Goal: Task Accomplishment & Management: Use online tool/utility

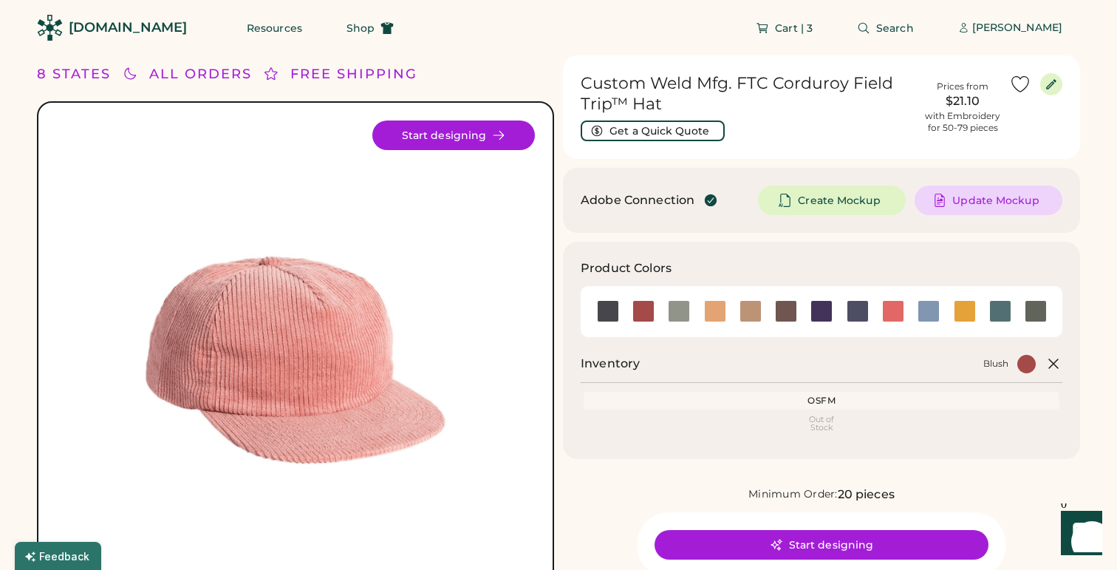
click at [732, 81] on h1 "Custom Weld Mfg. FTC Corduroy Field Trip™ Hat" at bounding box center [748, 93] width 335 height 41
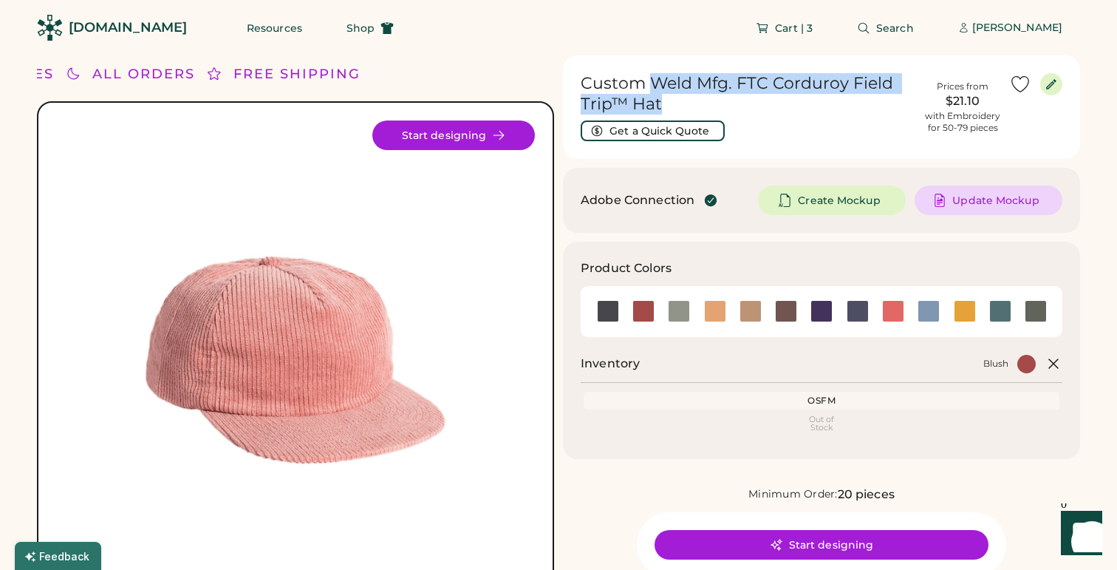
drag, startPoint x: 653, startPoint y: 83, endPoint x: 666, endPoint y: 103, distance: 23.4
click at [666, 103] on h1 "Custom Weld Mfg. FTC Corduroy Field Trip™ Hat" at bounding box center [748, 93] width 335 height 41
copy h1 "Weld Mfg. FTC Corduroy Field Trip™ Hat"
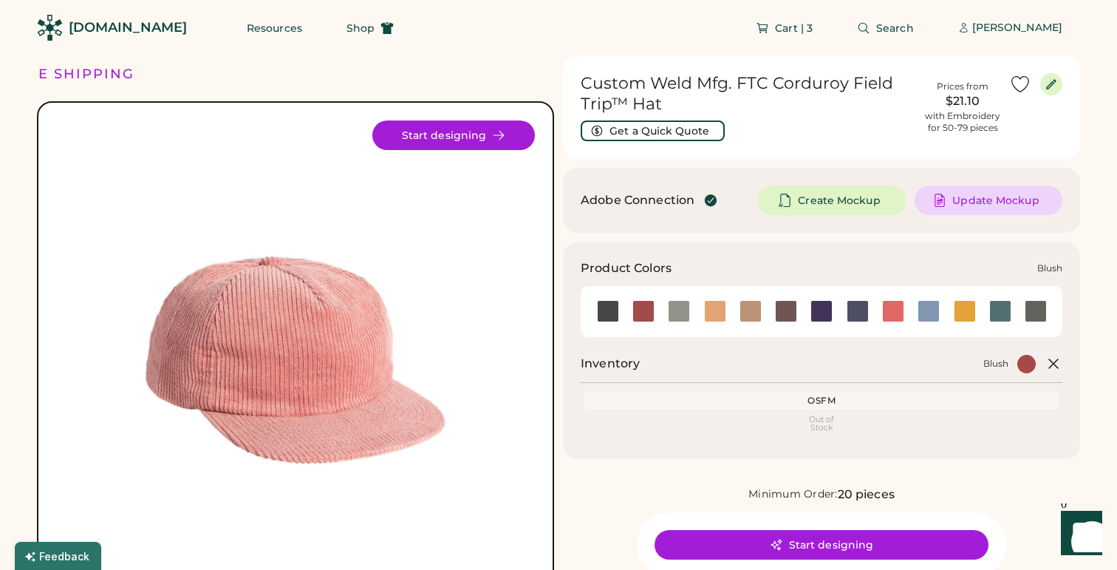
click at [645, 316] on div at bounding box center [643, 311] width 22 height 22
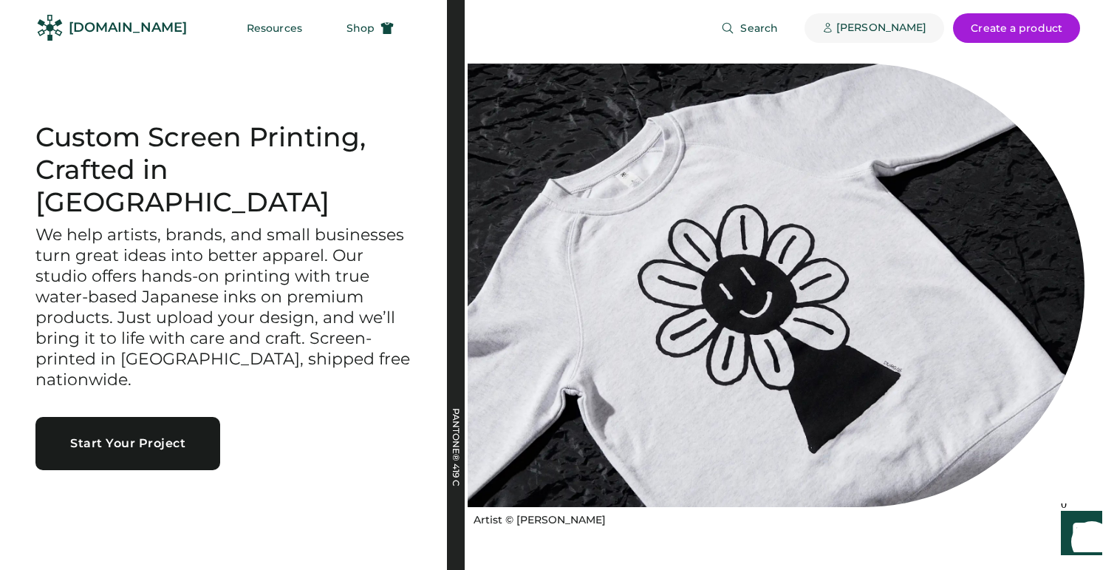
click at [850, 33] on div "[PERSON_NAME]" at bounding box center [881, 28] width 90 height 15
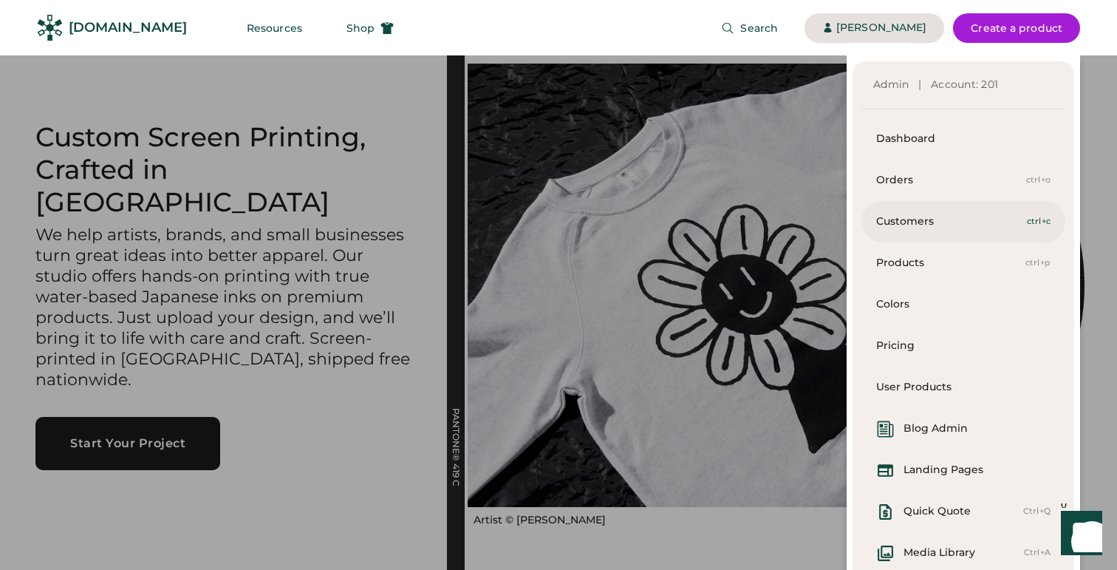
click at [912, 230] on div "Customers" at bounding box center [951, 221] width 151 height 41
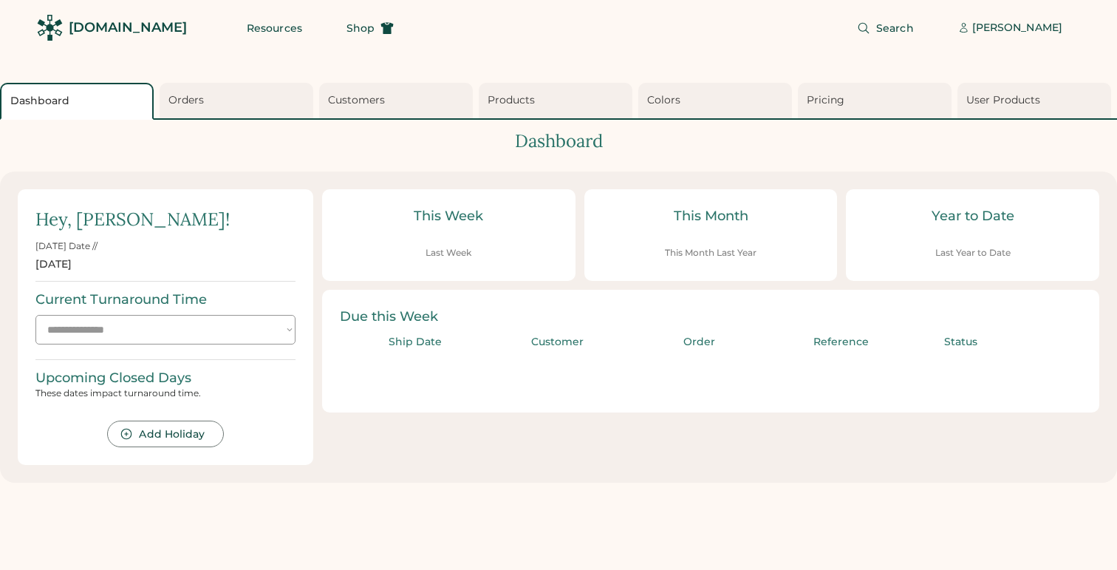
select select "**********"
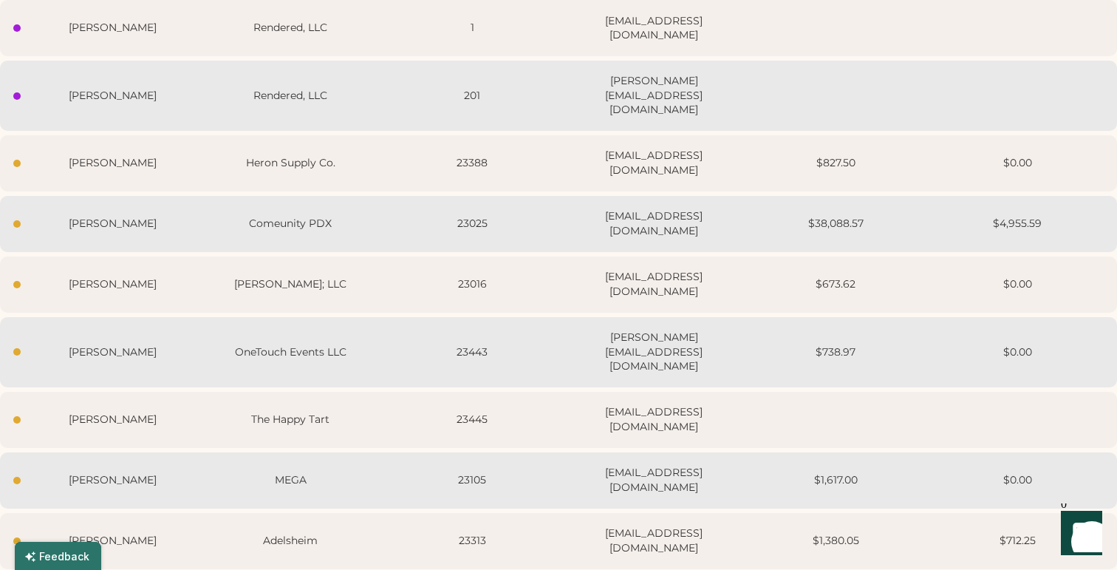
scroll to position [230, 0]
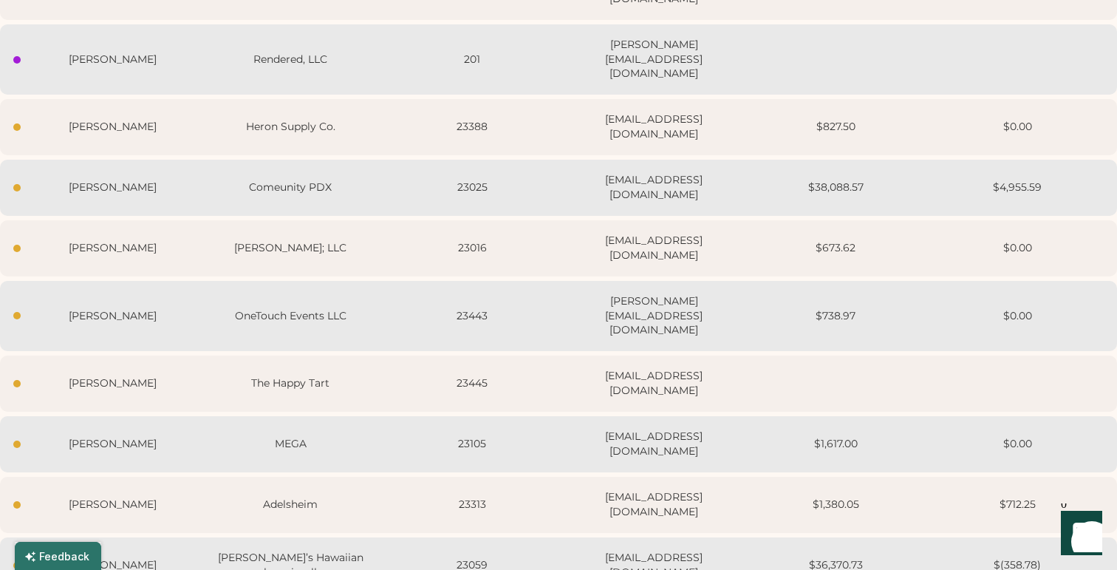
click at [391, 376] on div "23445" at bounding box center [472, 383] width 173 height 15
select select "****"
select select "*******"
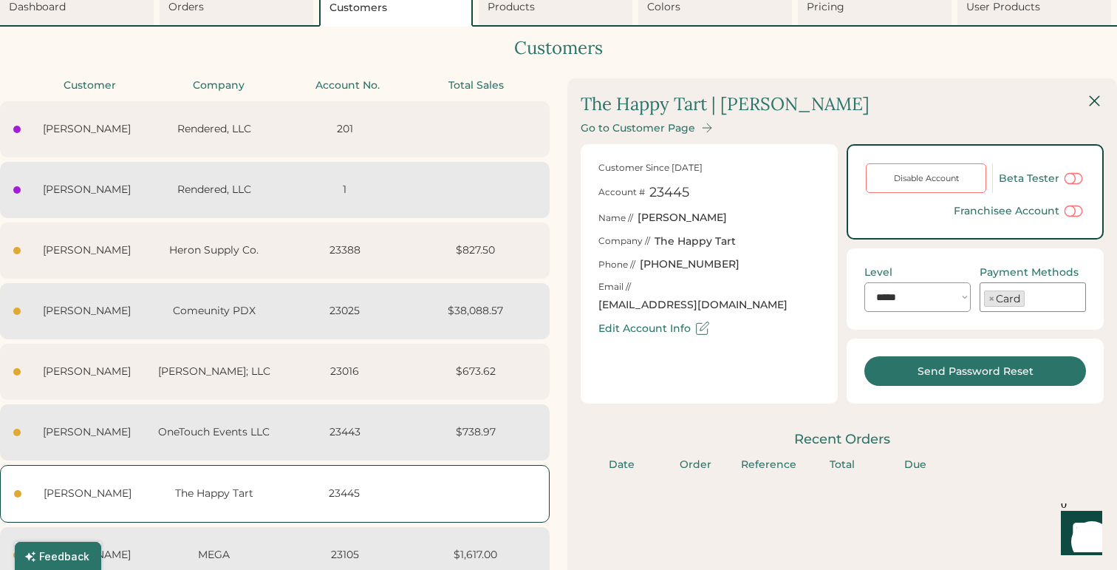
scroll to position [88, 0]
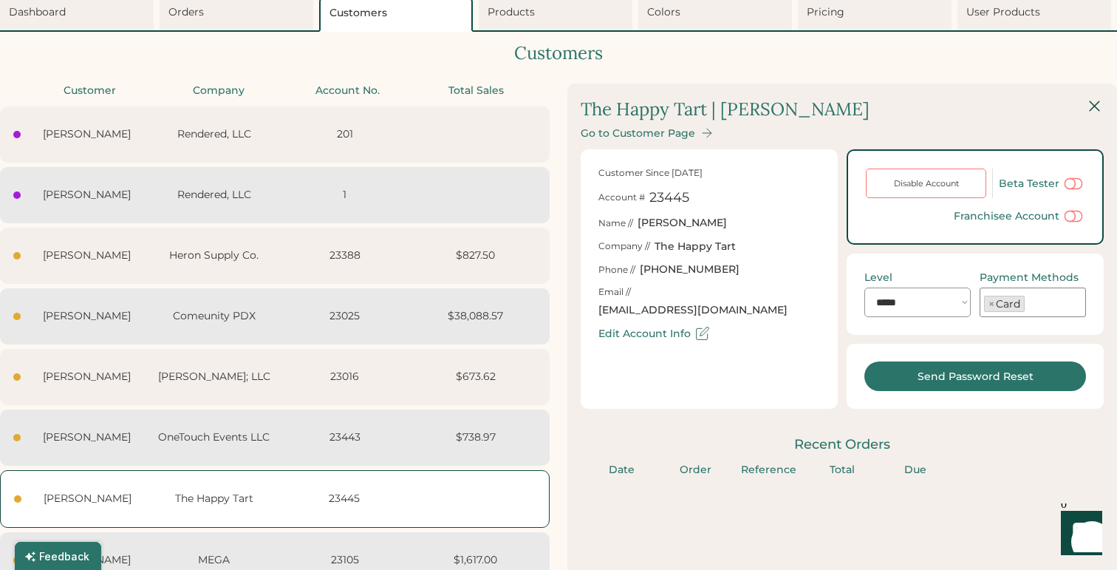
click at [662, 134] on div "Go to Customer Page" at bounding box center [638, 133] width 115 height 13
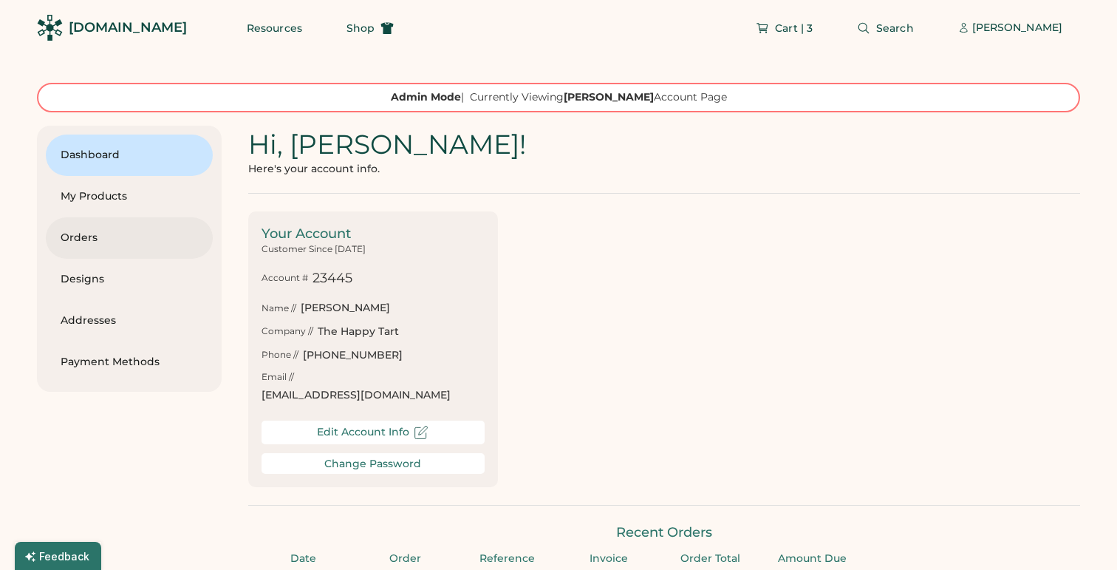
click at [147, 250] on div "Orders" at bounding box center [129, 237] width 137 height 41
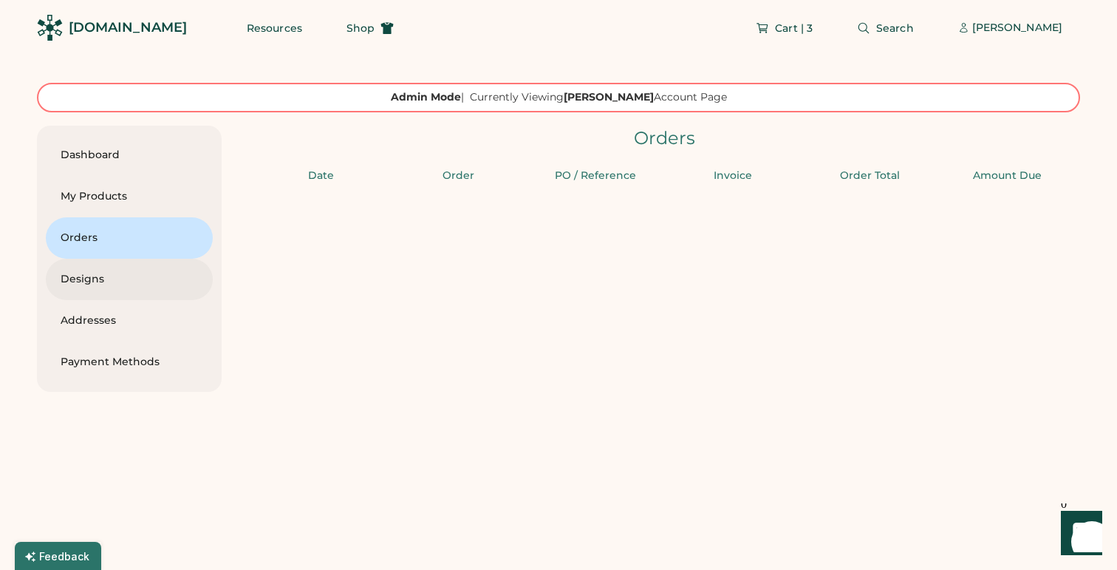
click at [118, 281] on div "Designs" at bounding box center [129, 279] width 137 height 15
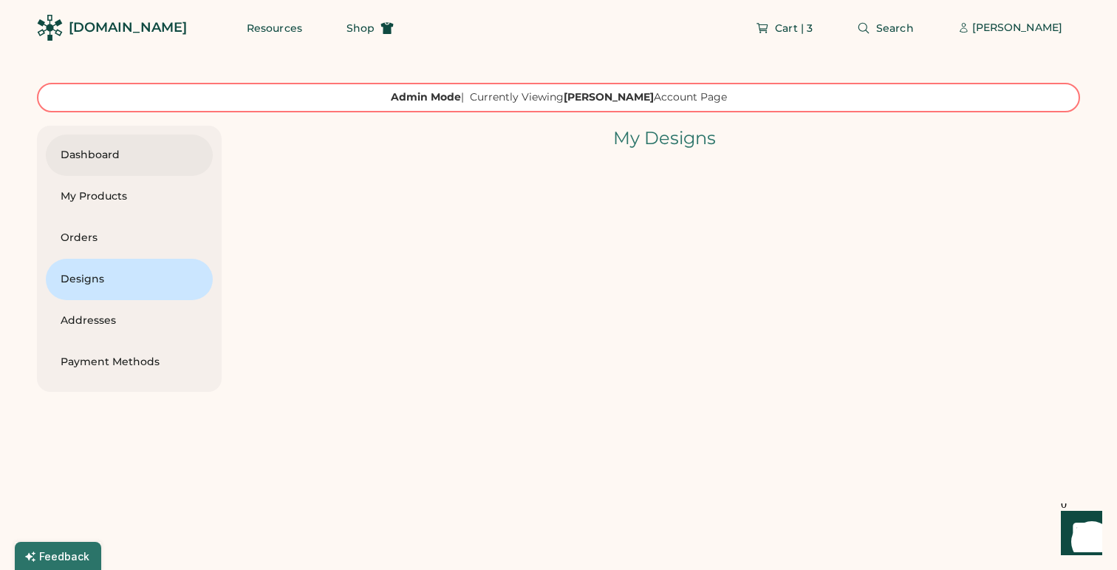
click at [125, 154] on div "Dashboard" at bounding box center [129, 155] width 137 height 15
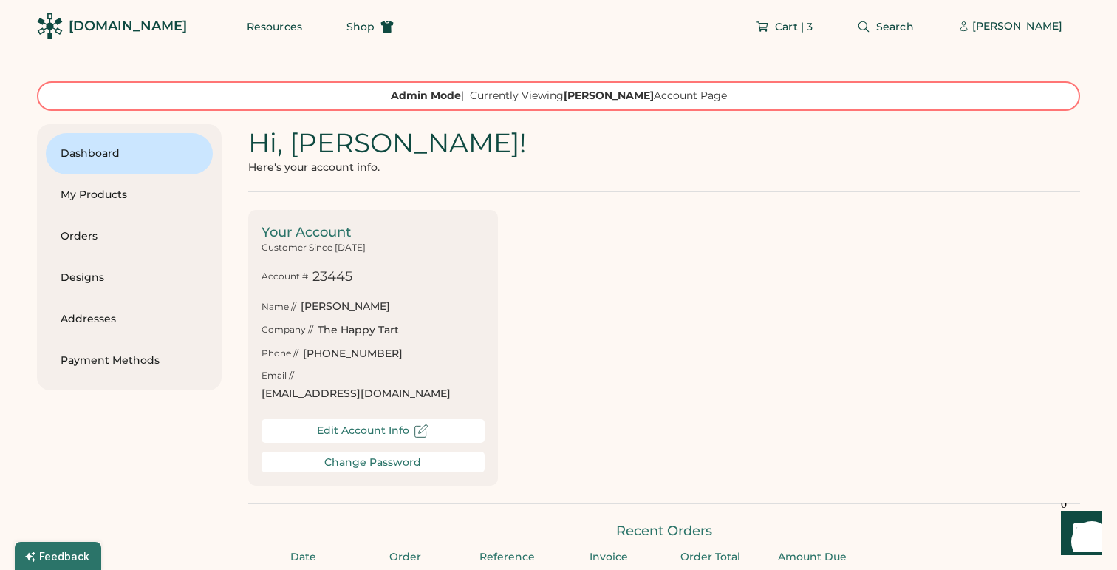
scroll to position [7, 0]
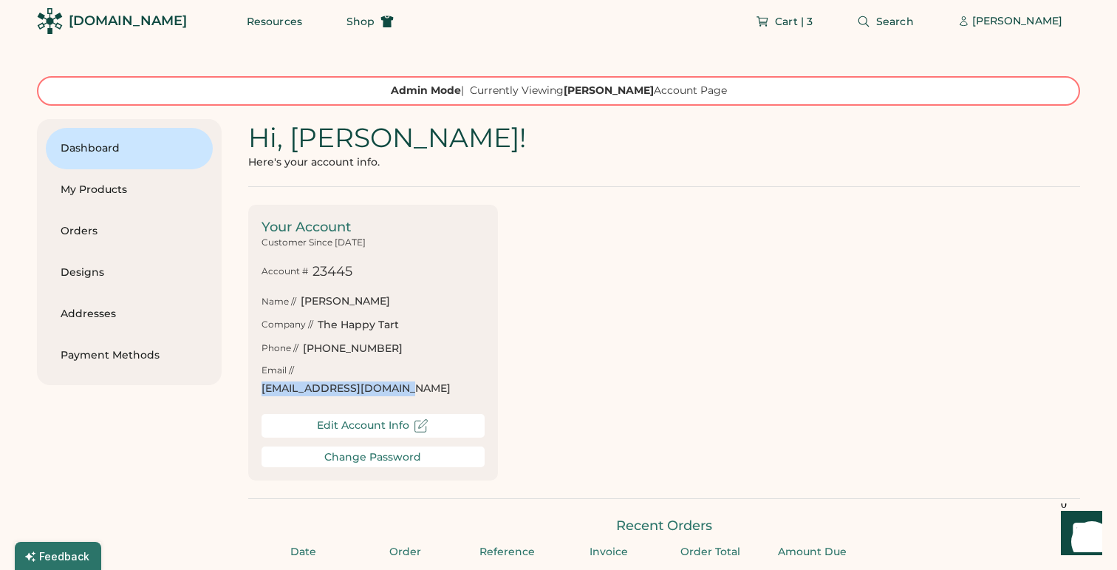
drag, startPoint x: 449, startPoint y: 373, endPoint x: 299, endPoint y: 375, distance: 150.0
click at [299, 375] on div "Email // thehappytart2@gmail.com" at bounding box center [373, 379] width 223 height 31
copy div "thehappytart2@gmail.com"
click at [994, 21] on div "[PERSON_NAME]" at bounding box center [1017, 21] width 90 height 15
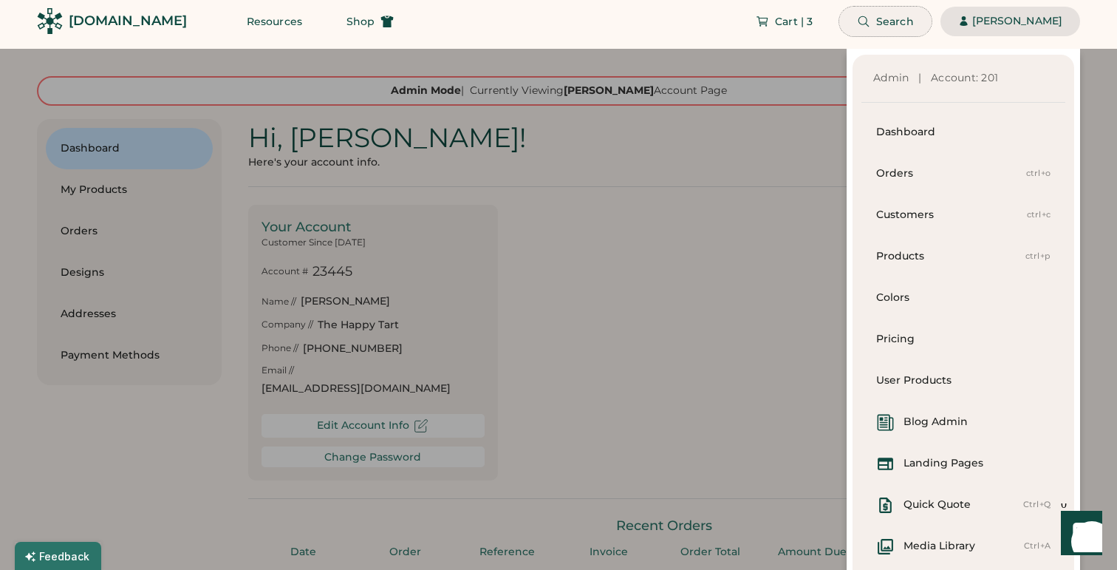
click at [895, 25] on span "Search" at bounding box center [895, 21] width 38 height 10
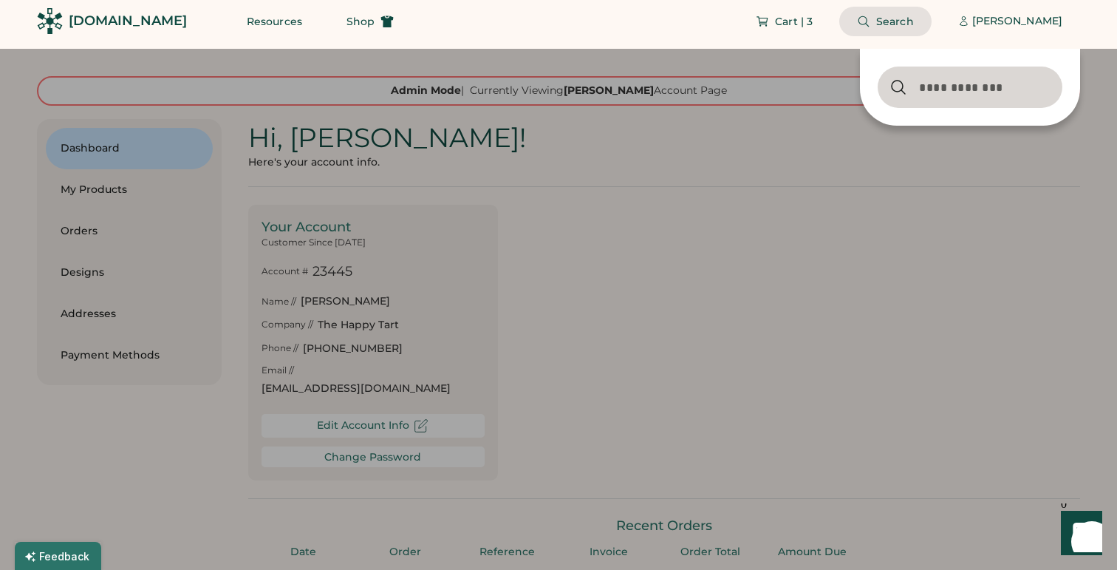
click at [971, 97] on input "input" at bounding box center [970, 86] width 185 height 41
click at [988, 24] on div "[PERSON_NAME]" at bounding box center [1017, 21] width 90 height 15
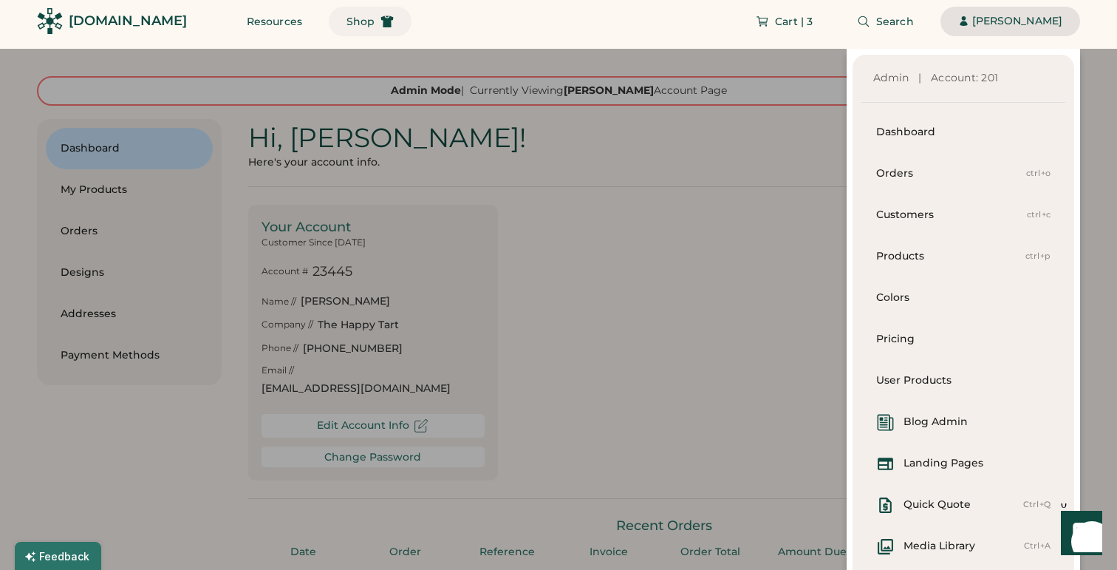
click at [345, 27] on button "Shop" at bounding box center [370, 22] width 83 height 30
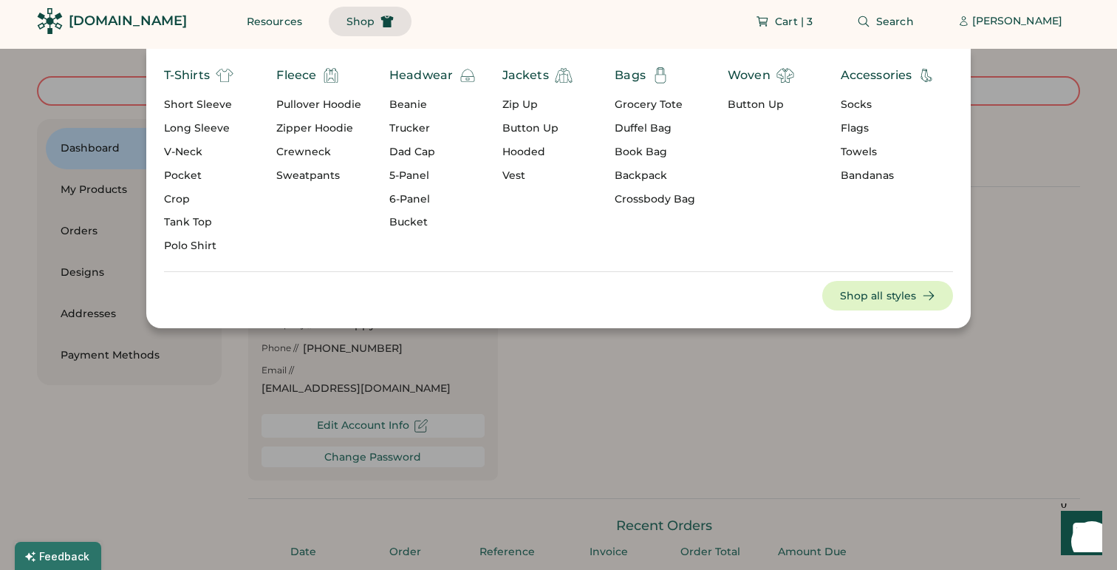
click at [208, 78] on div "T-Shirts" at bounding box center [187, 75] width 46 height 18
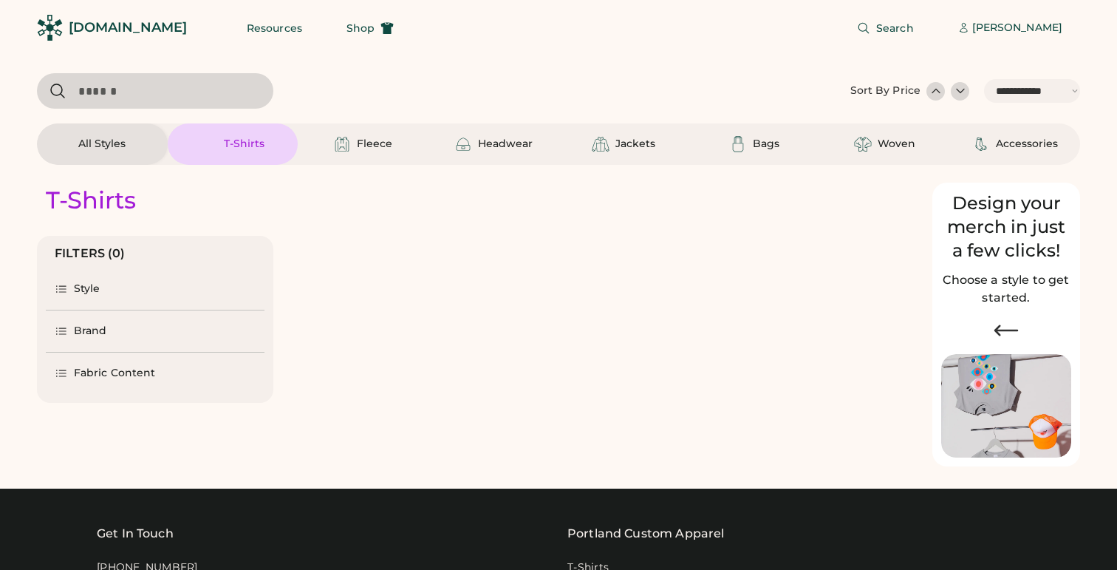
select select "*****"
select select "*"
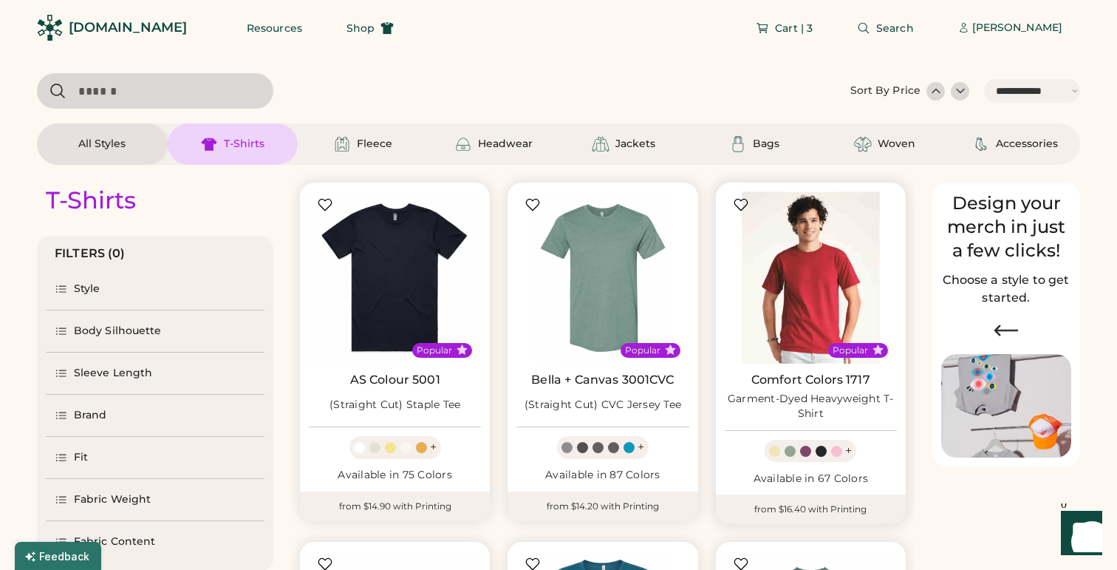
scroll to position [158, 0]
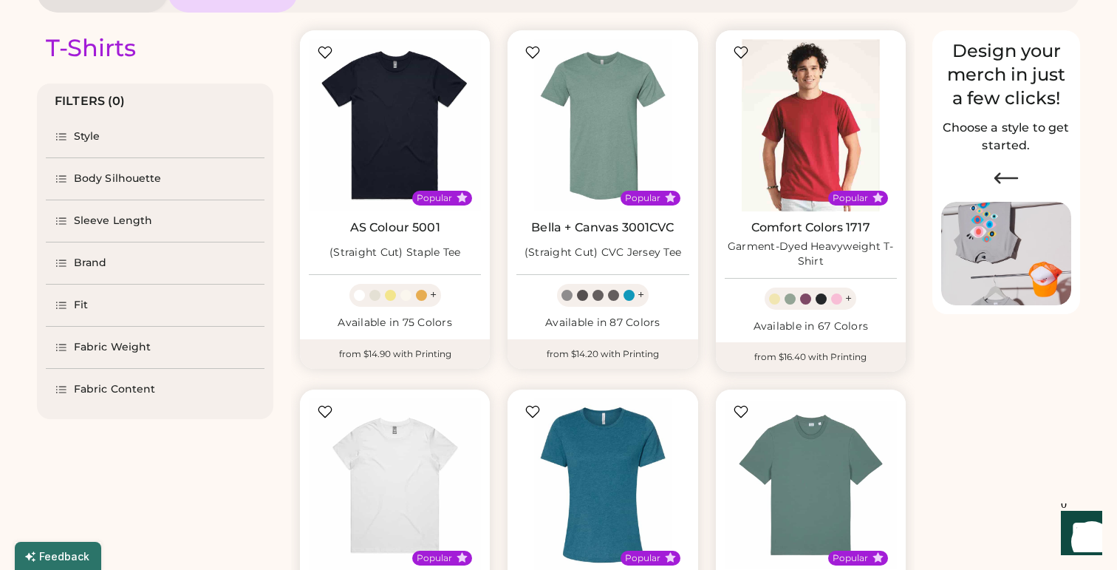
select select "*****"
select select "*"
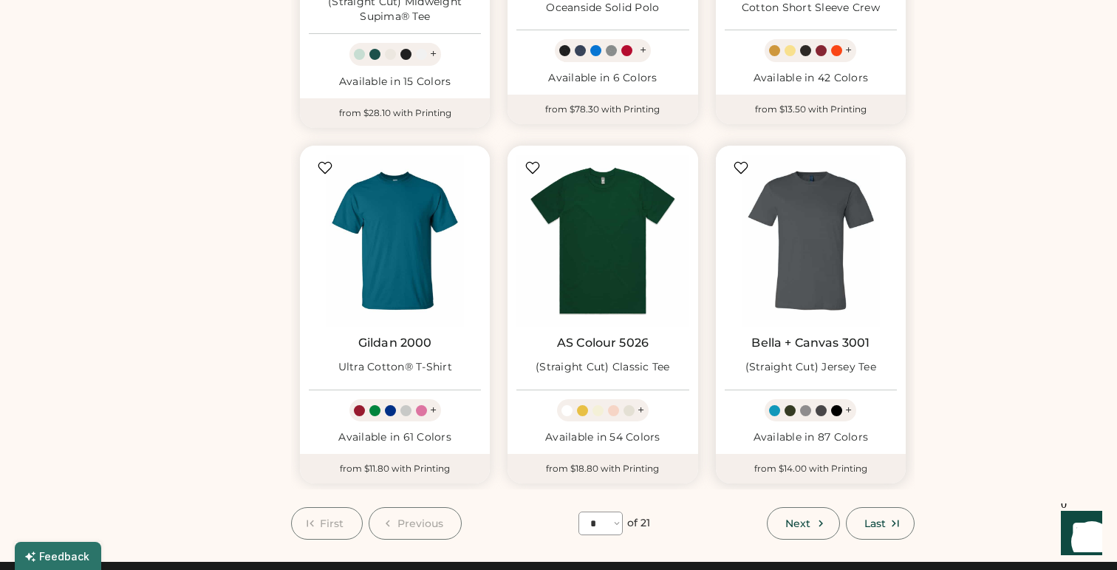
scroll to position [1127, 0]
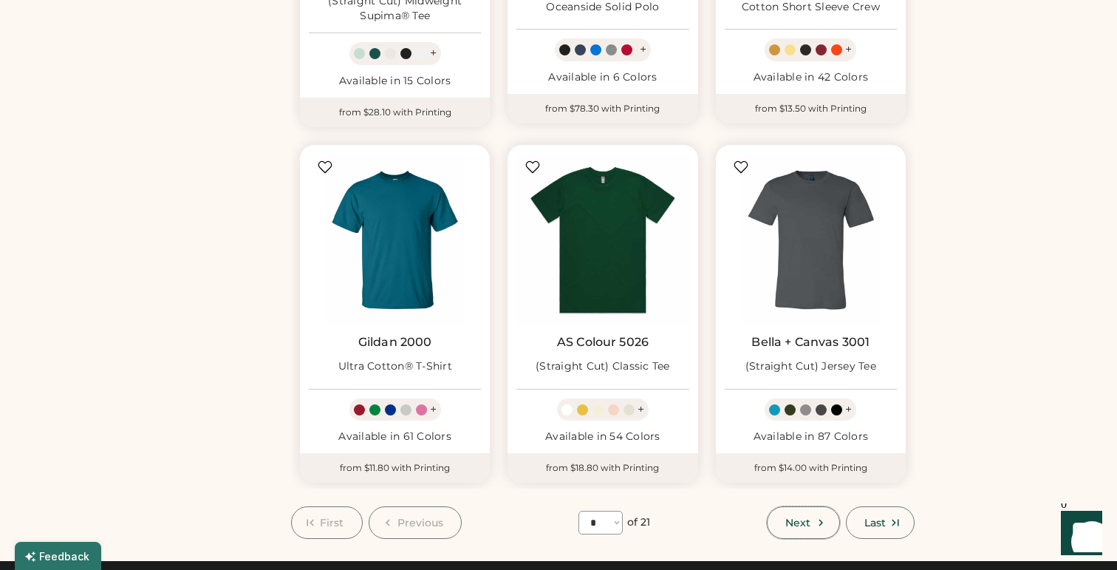
click at [802, 517] on span "Next" at bounding box center [797, 522] width 25 height 10
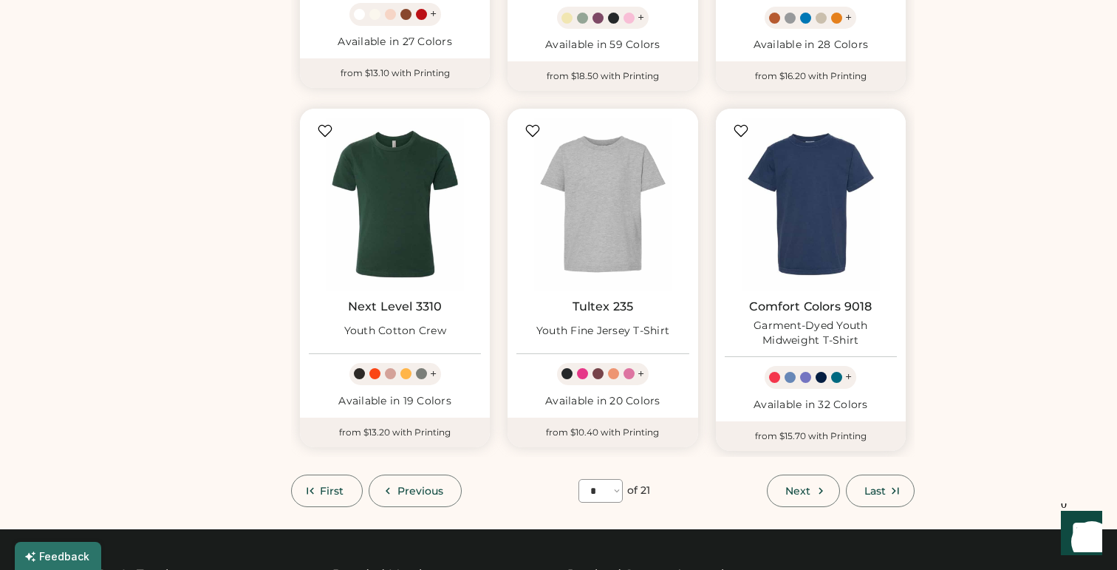
scroll to position [1189, 0]
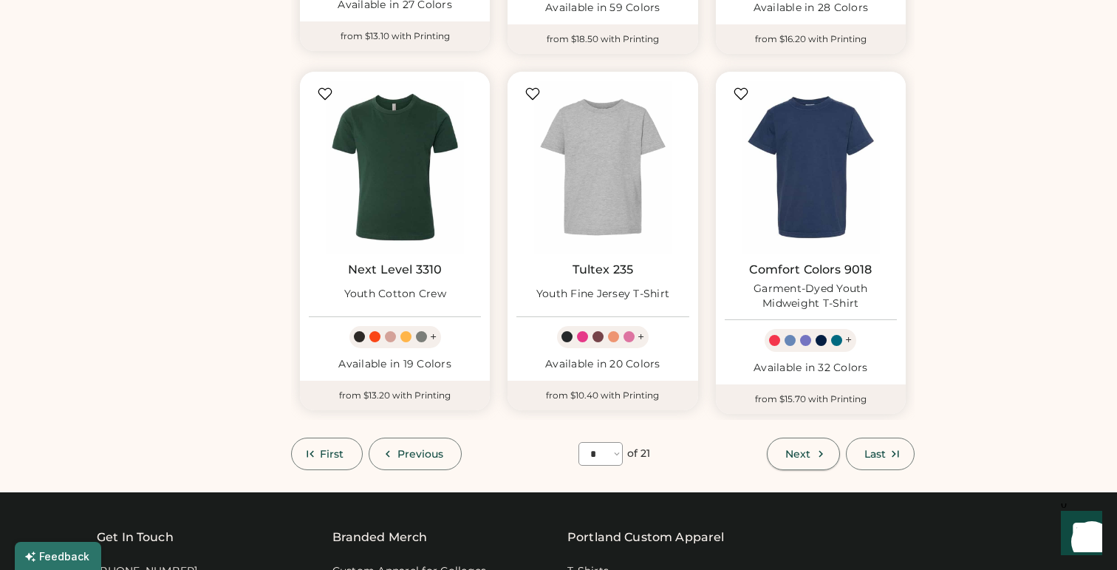
click at [783, 453] on button "Next" at bounding box center [803, 453] width 72 height 33
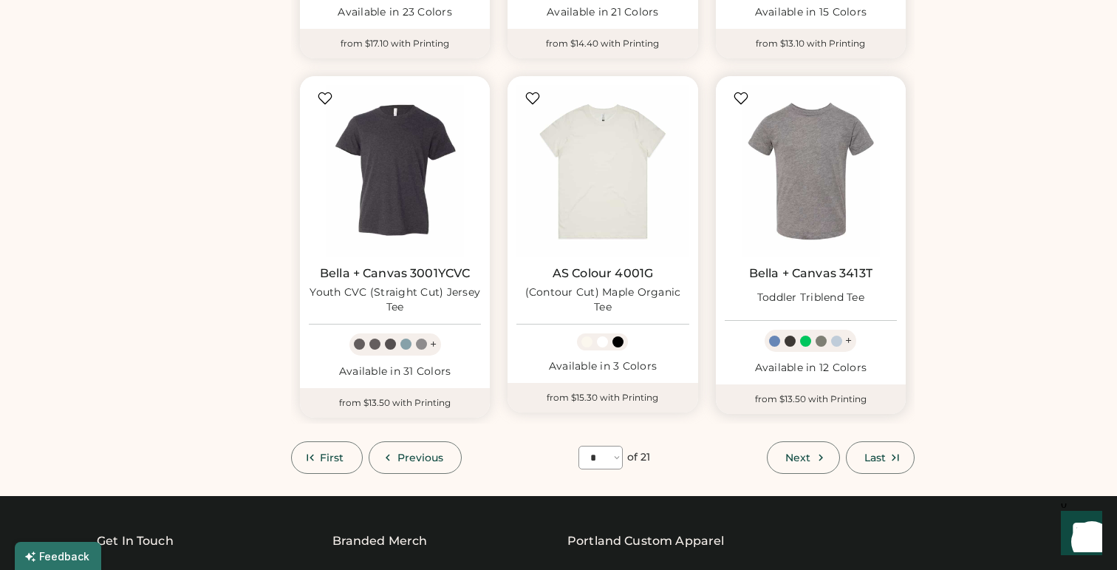
scroll to position [1186, 0]
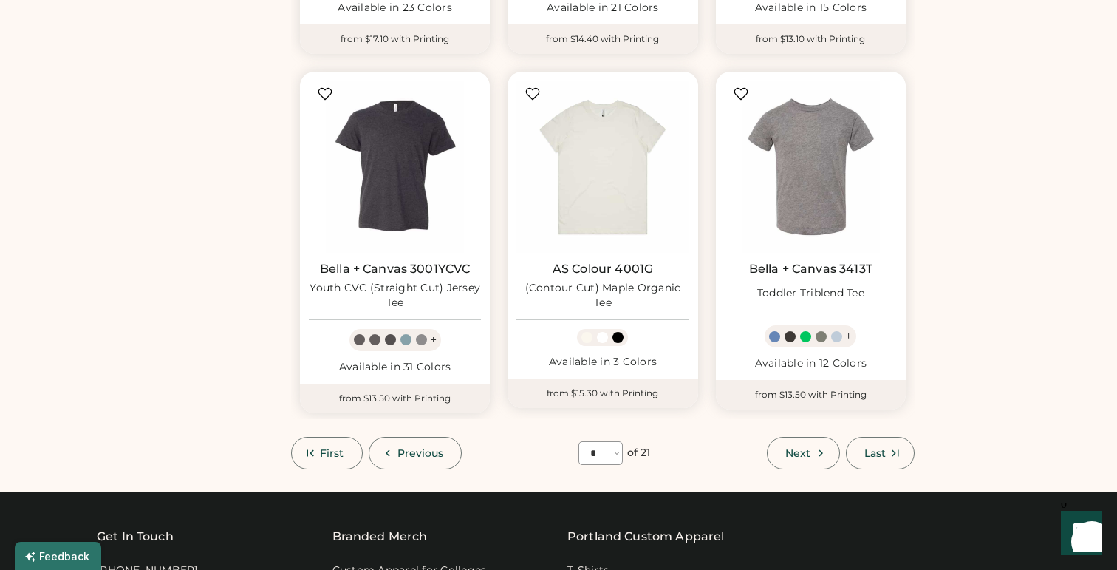
click at [800, 454] on span "Next" at bounding box center [797, 453] width 25 height 10
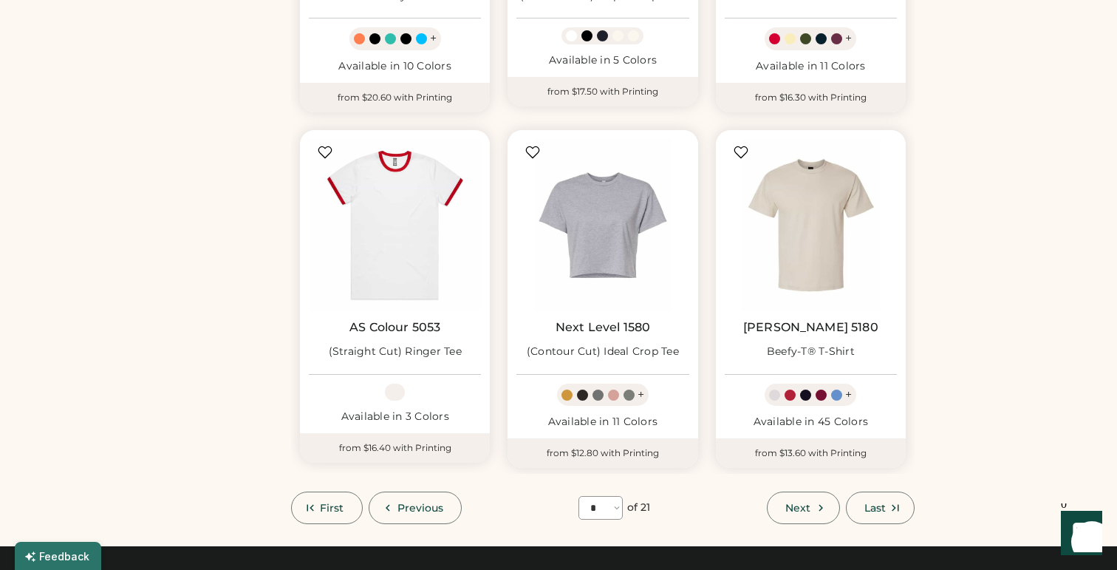
scroll to position [1163, 0]
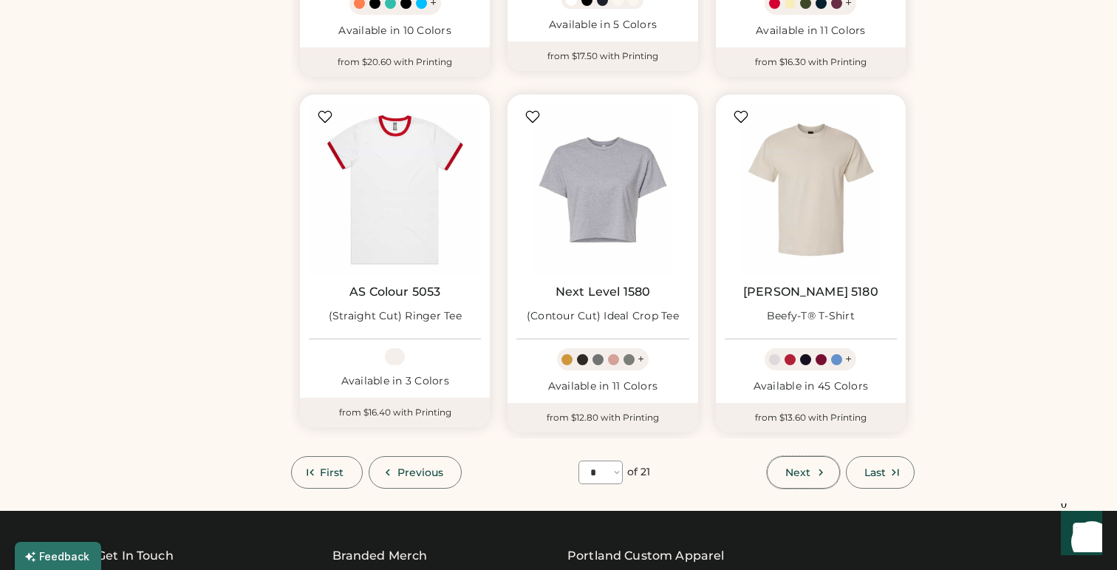
click at [807, 470] on span "Next" at bounding box center [797, 472] width 25 height 10
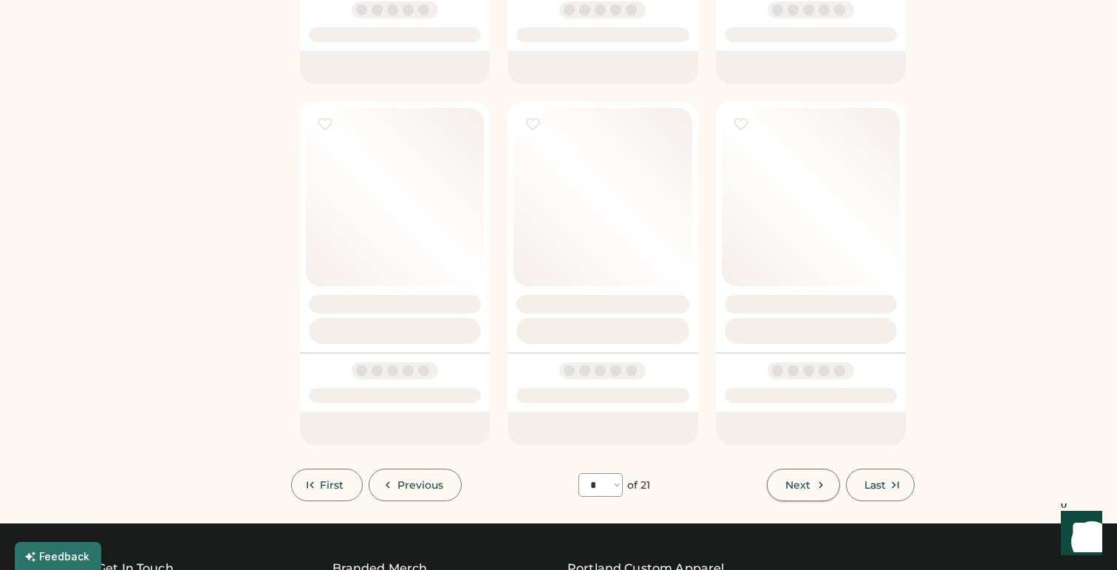
select select "*"
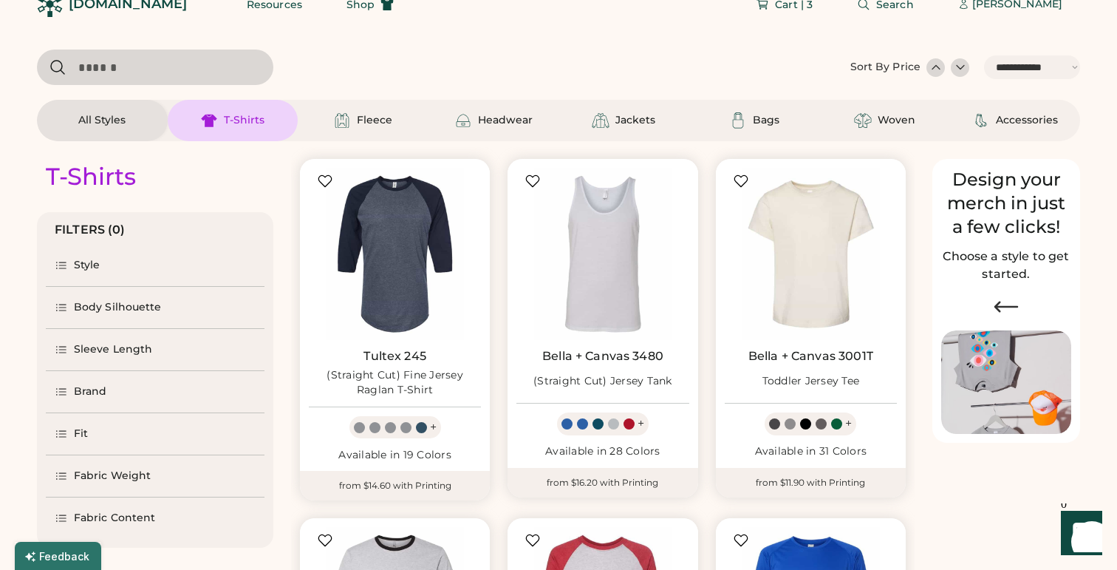
scroll to position [35, 0]
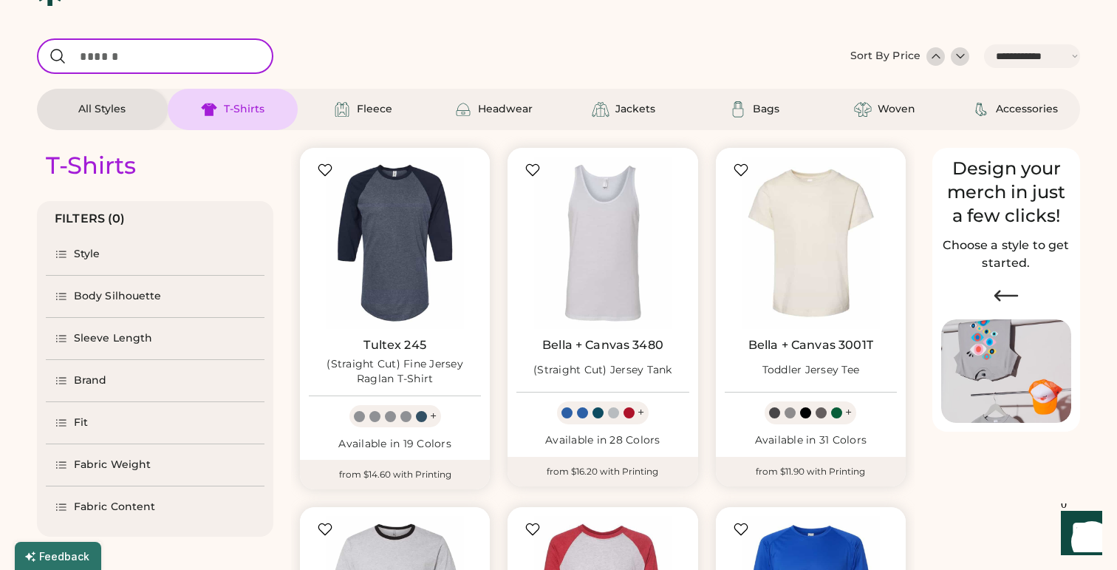
click at [211, 66] on input "input" at bounding box center [155, 55] width 236 height 35
type input "**********"
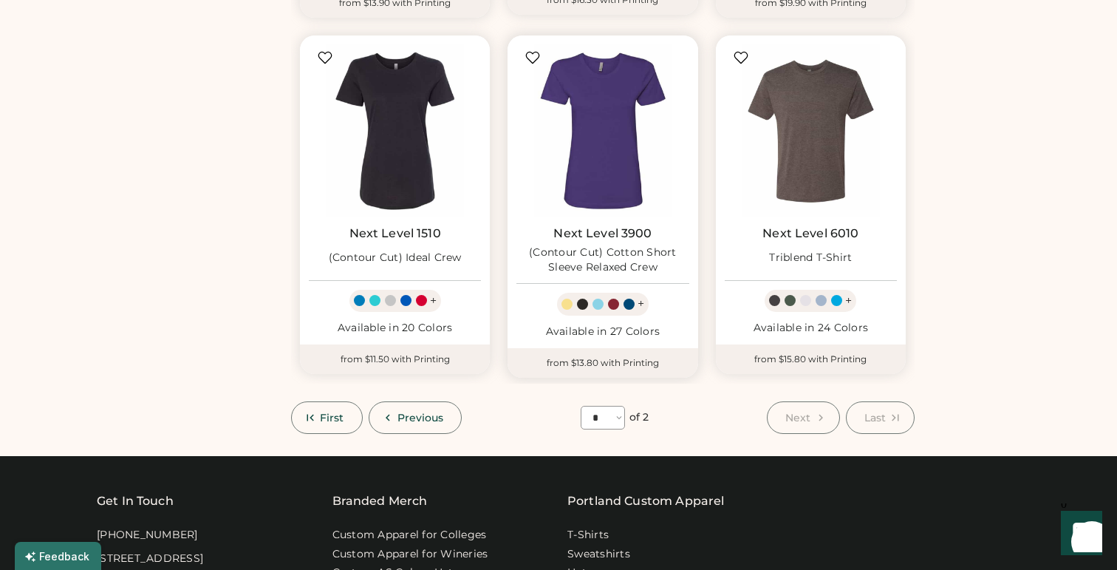
scroll to position [1353, 0]
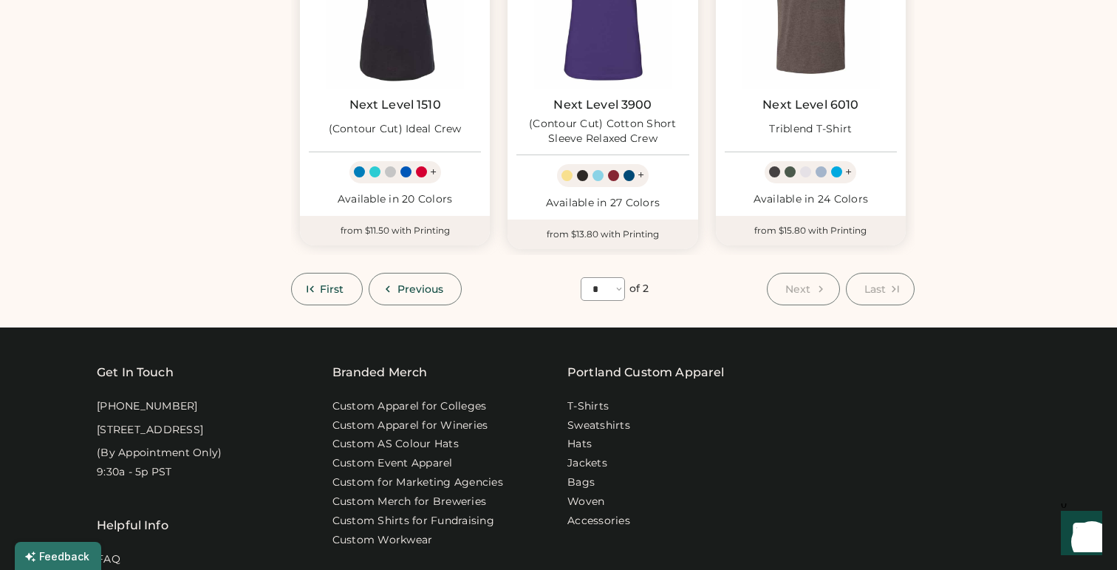
click at [792, 289] on span "Next" at bounding box center [797, 289] width 25 height 10
click at [405, 292] on span "Previous" at bounding box center [420, 289] width 47 height 10
select select "*"
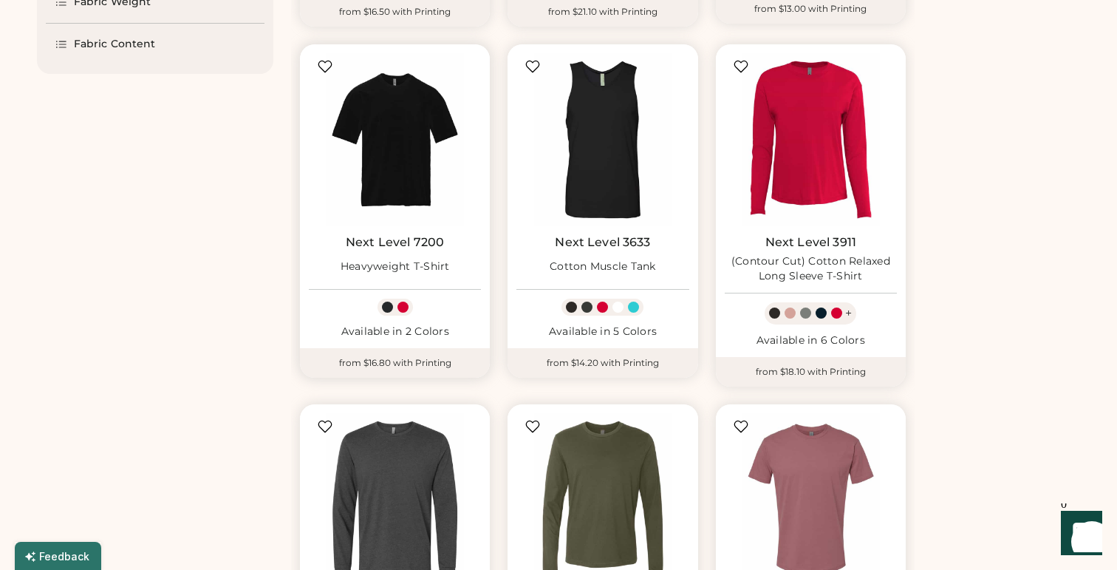
scroll to position [470, 0]
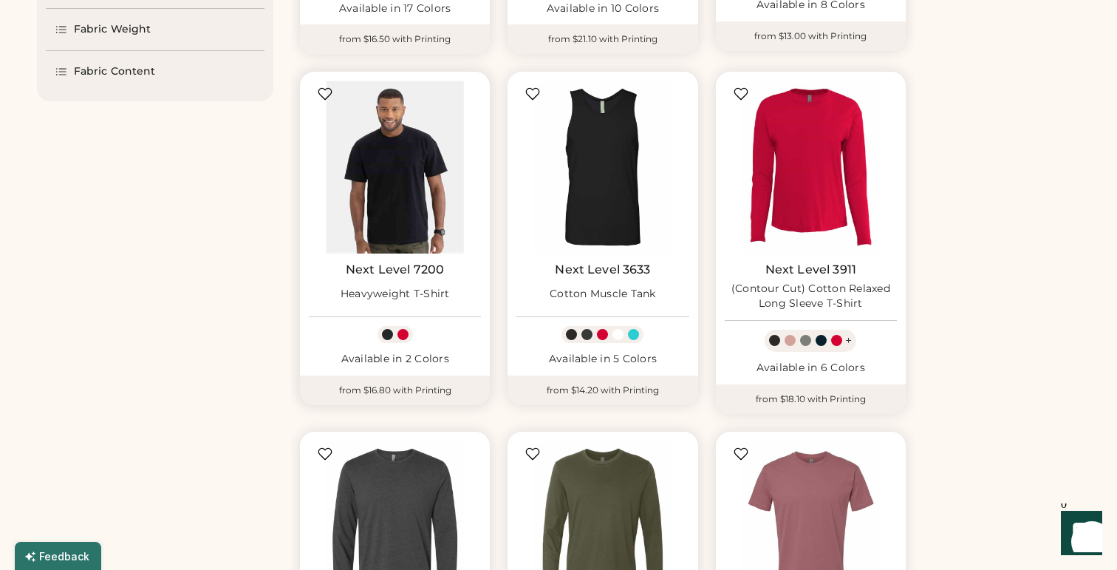
click at [389, 201] on img at bounding box center [395, 167] width 172 height 172
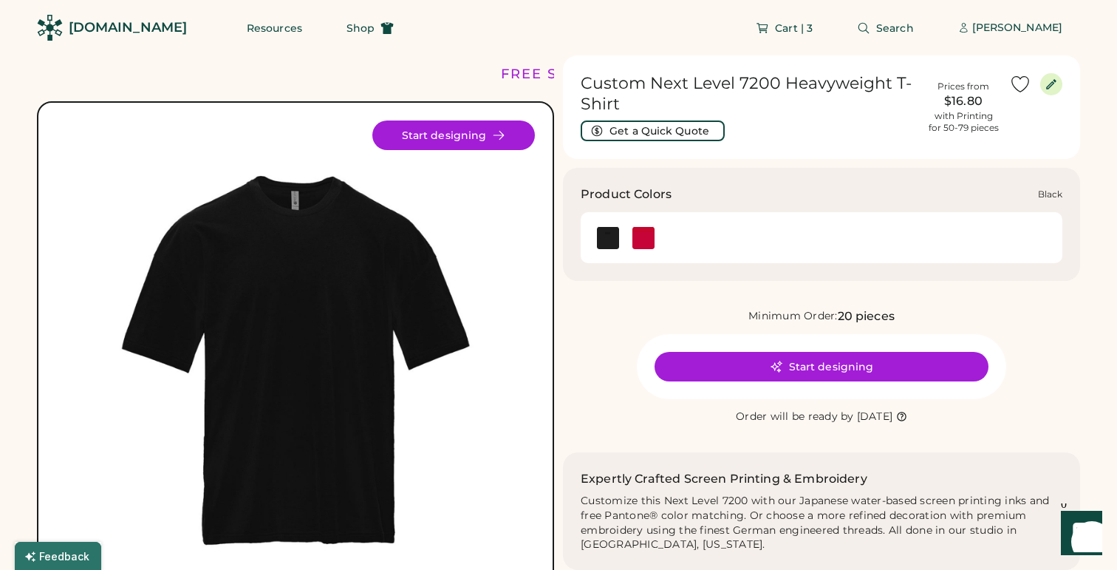
click at [609, 239] on img at bounding box center [608, 238] width 22 height 22
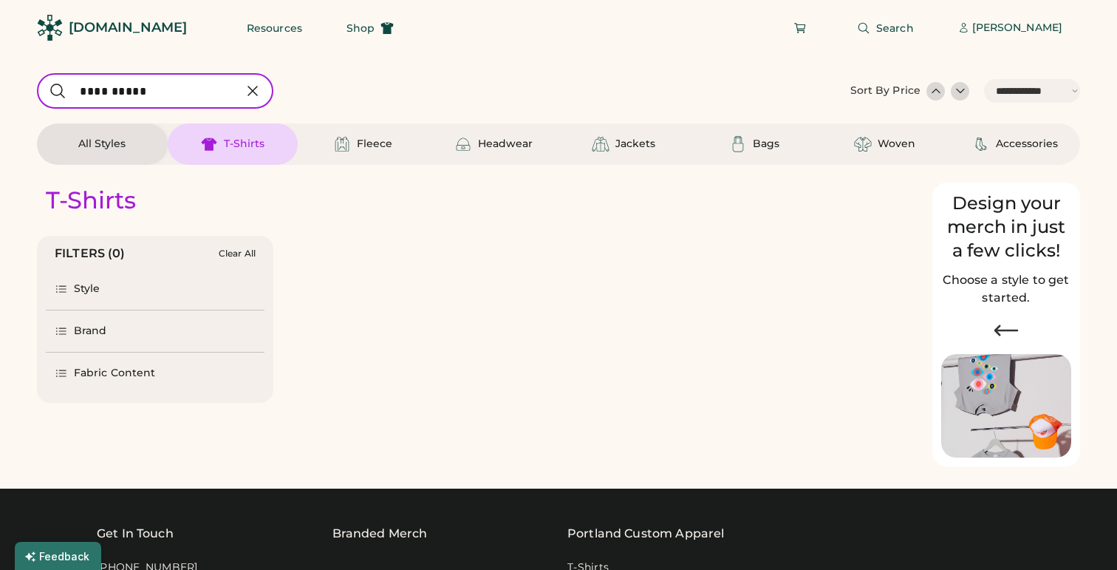
select select "*****"
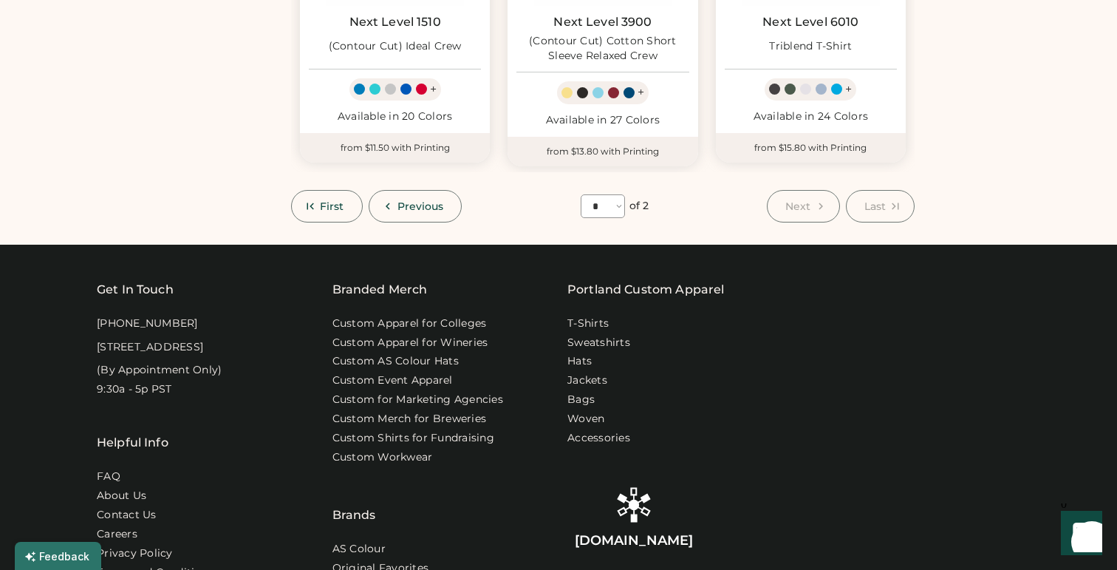
scroll to position [1421, 0]
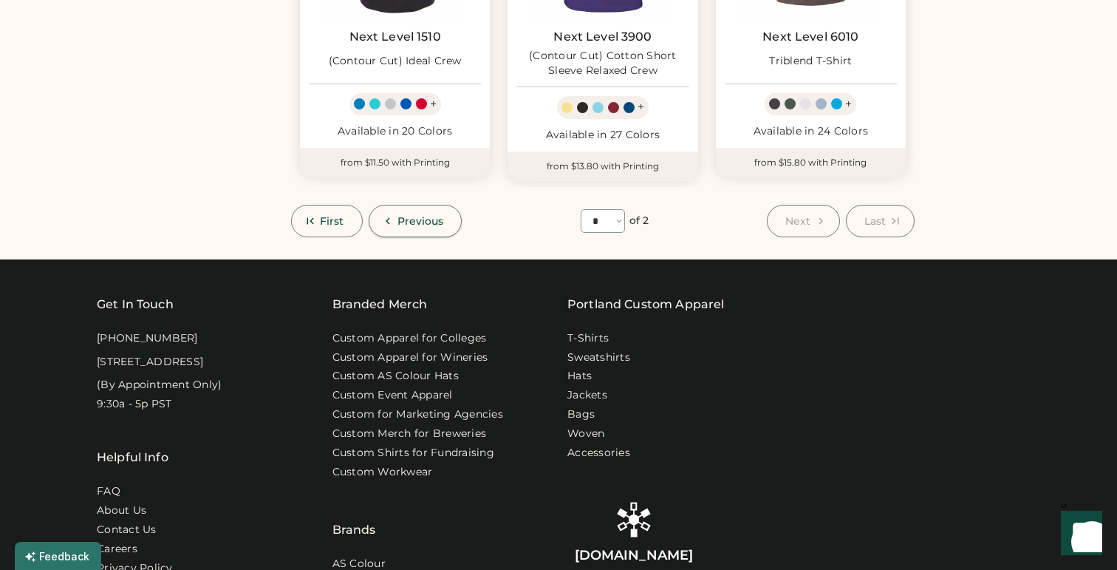
click at [432, 224] on span "Previous" at bounding box center [420, 221] width 47 height 10
select select "*"
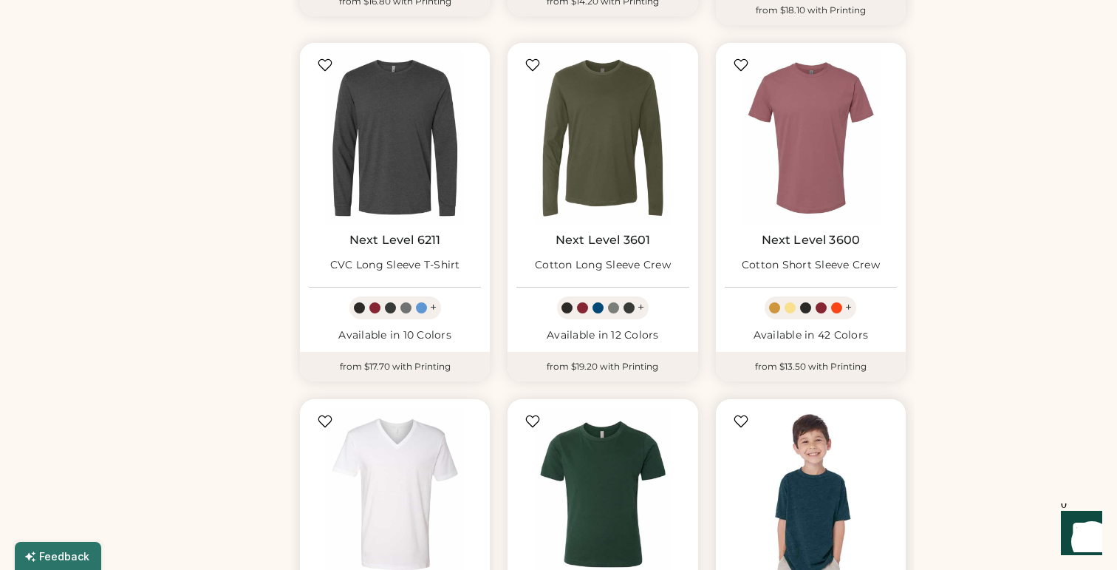
scroll to position [855, 0]
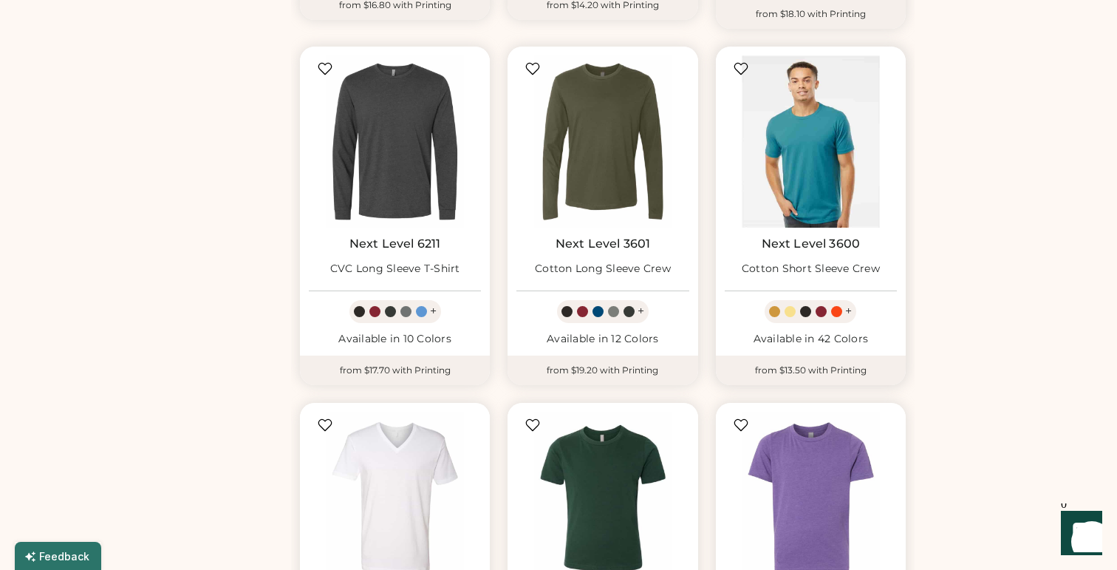
click at [807, 136] on img at bounding box center [811, 141] width 172 height 172
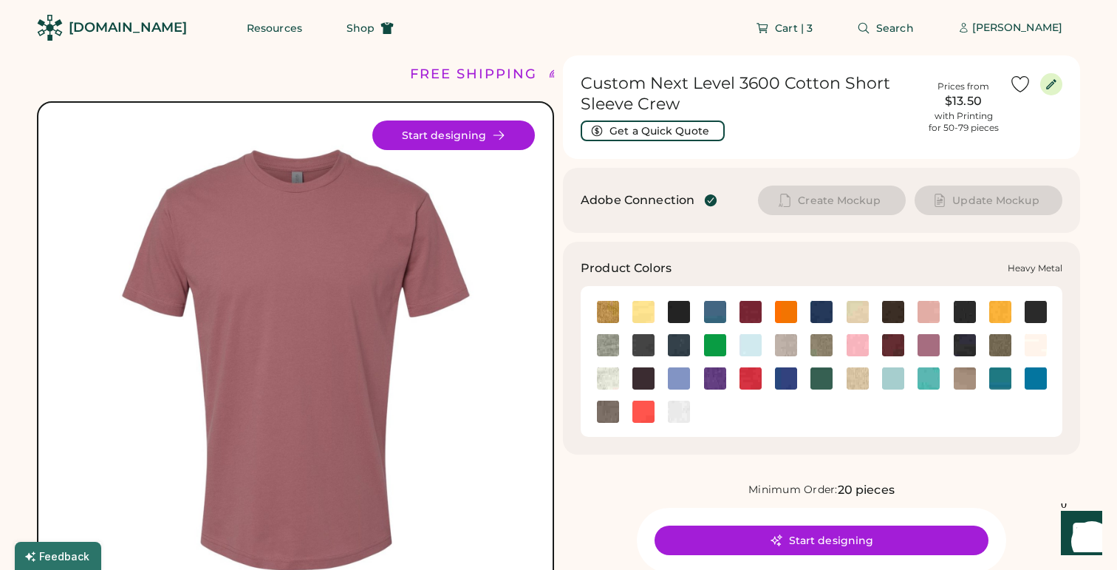
click at [643, 346] on img at bounding box center [643, 345] width 22 height 22
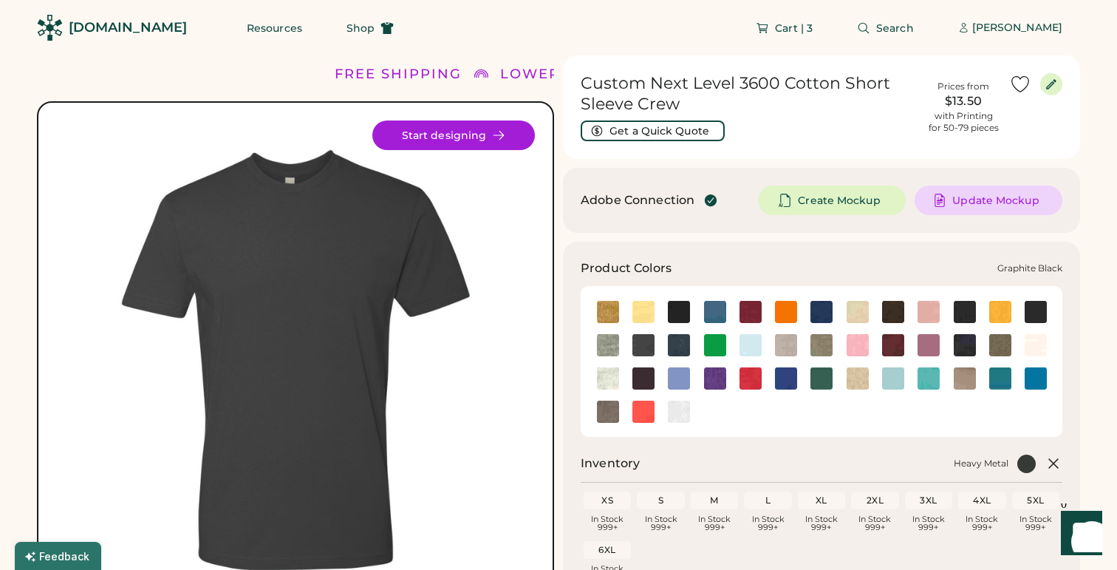
click at [1036, 310] on img at bounding box center [1036, 312] width 22 height 22
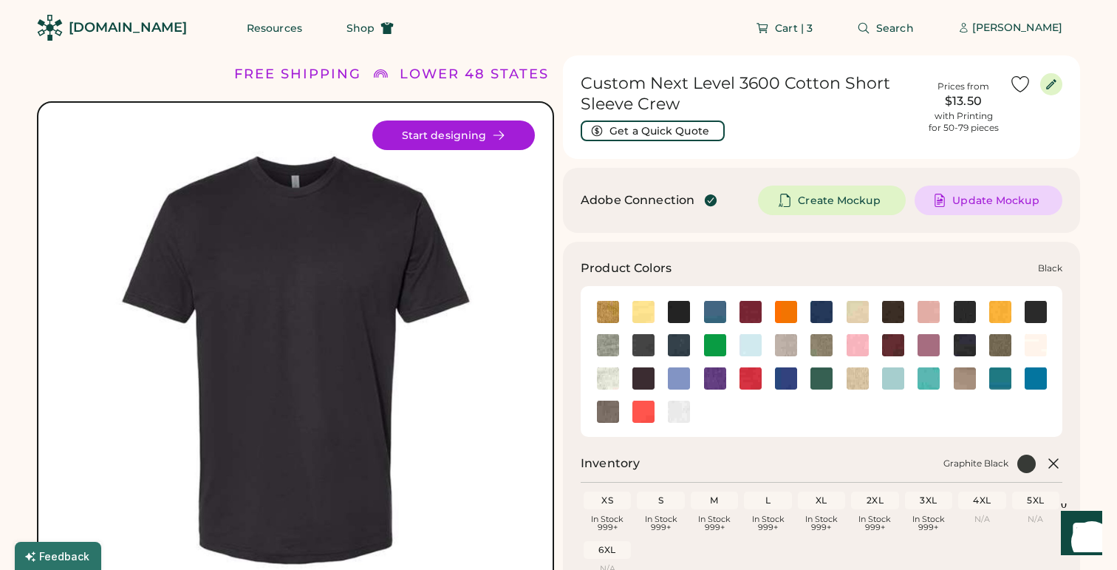
click at [679, 312] on img at bounding box center [679, 312] width 22 height 22
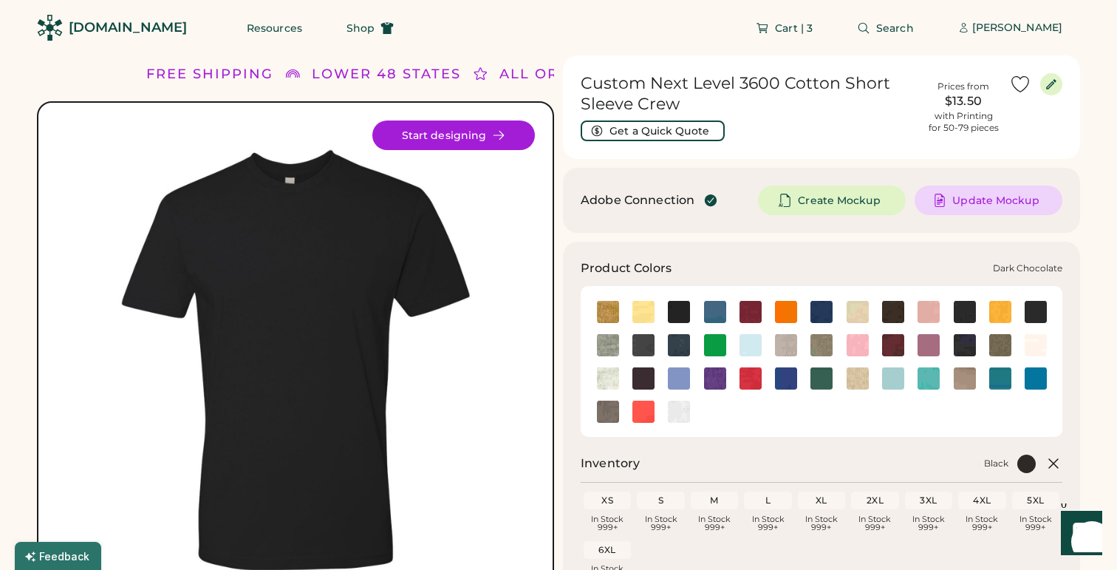
click at [892, 315] on img at bounding box center [893, 312] width 22 height 22
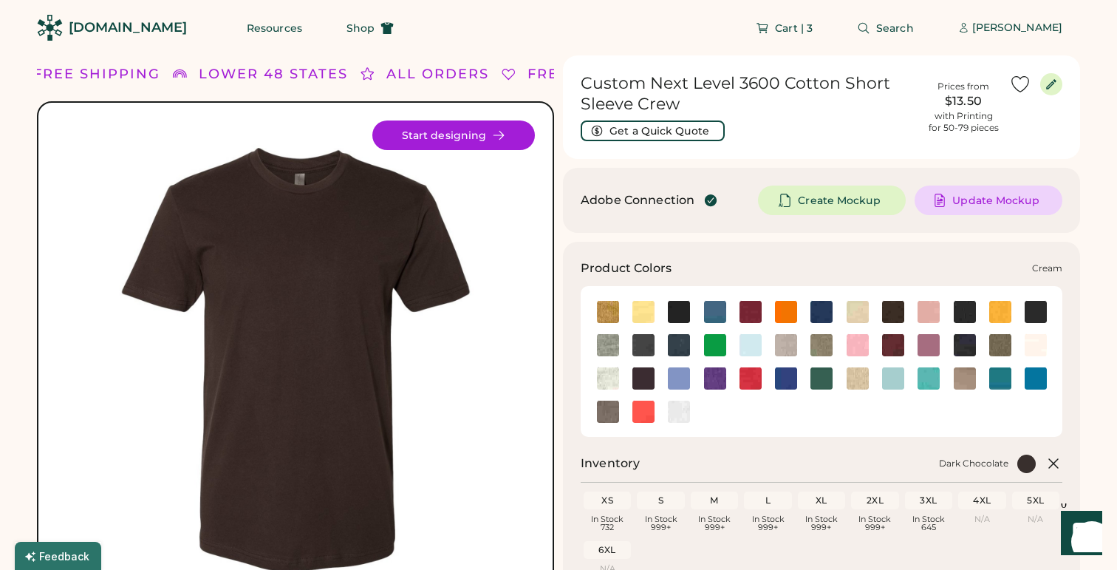
click at [866, 315] on img at bounding box center [858, 312] width 22 height 22
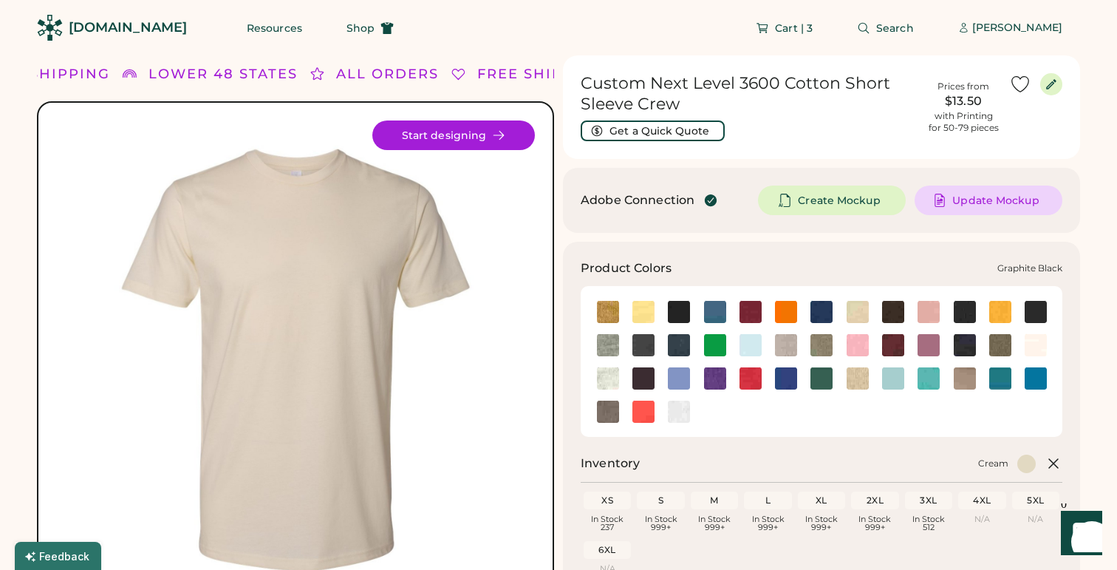
click at [1039, 313] on img at bounding box center [1036, 312] width 22 height 22
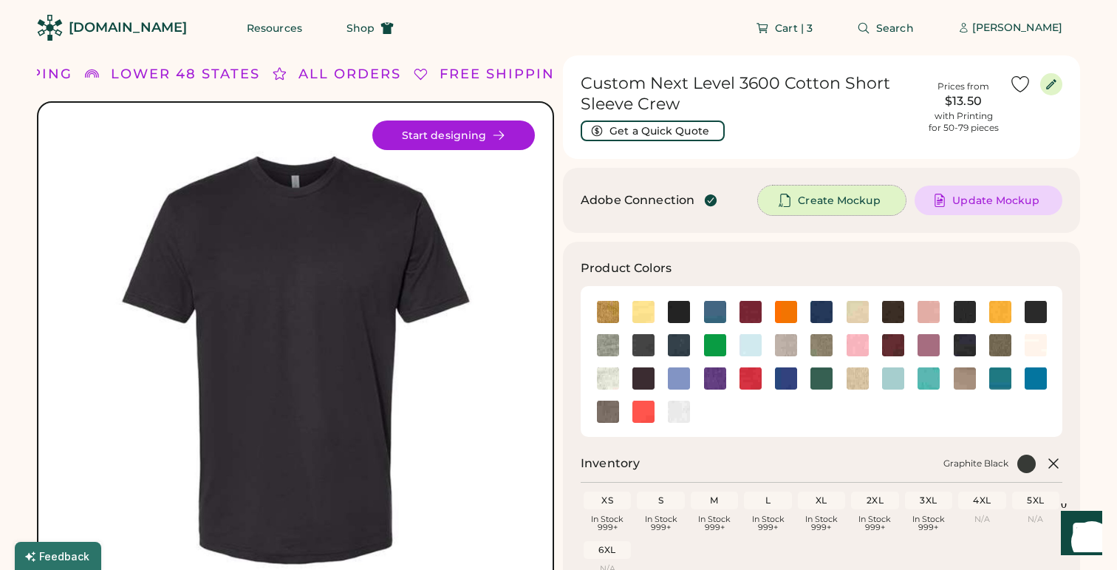
click at [854, 198] on span "Create Mockup" at bounding box center [839, 200] width 82 height 10
click at [683, 310] on img at bounding box center [679, 312] width 22 height 22
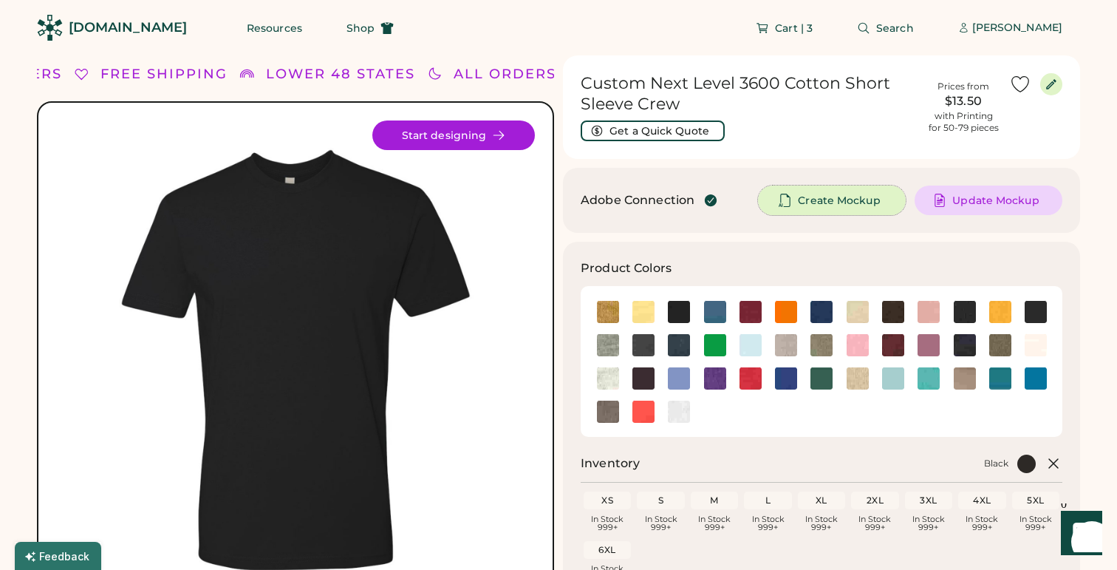
click at [839, 199] on span "Create Mockup" at bounding box center [839, 200] width 82 height 10
click at [1048, 29] on div "[PERSON_NAME]" at bounding box center [1017, 28] width 90 height 15
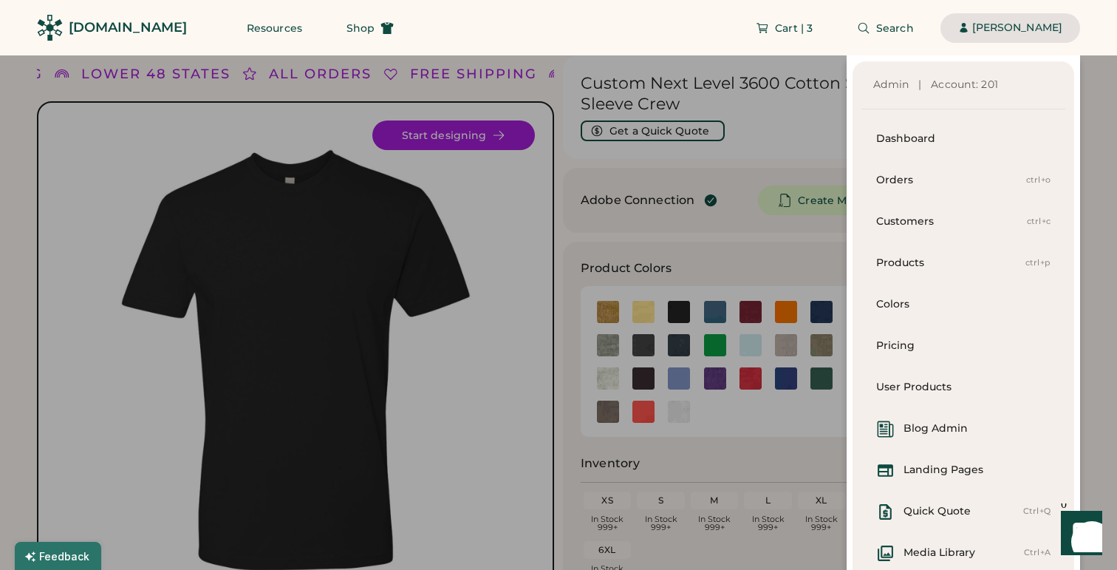
click at [801, 131] on div "Admin | Account: 201 Dashboard Orders ctrl+o Customers ctrl+c Products ctrl+p C…" at bounding box center [540, 340] width 1080 height 571
click at [928, 508] on div "Quick Quote" at bounding box center [936, 511] width 67 height 15
select select "*******"
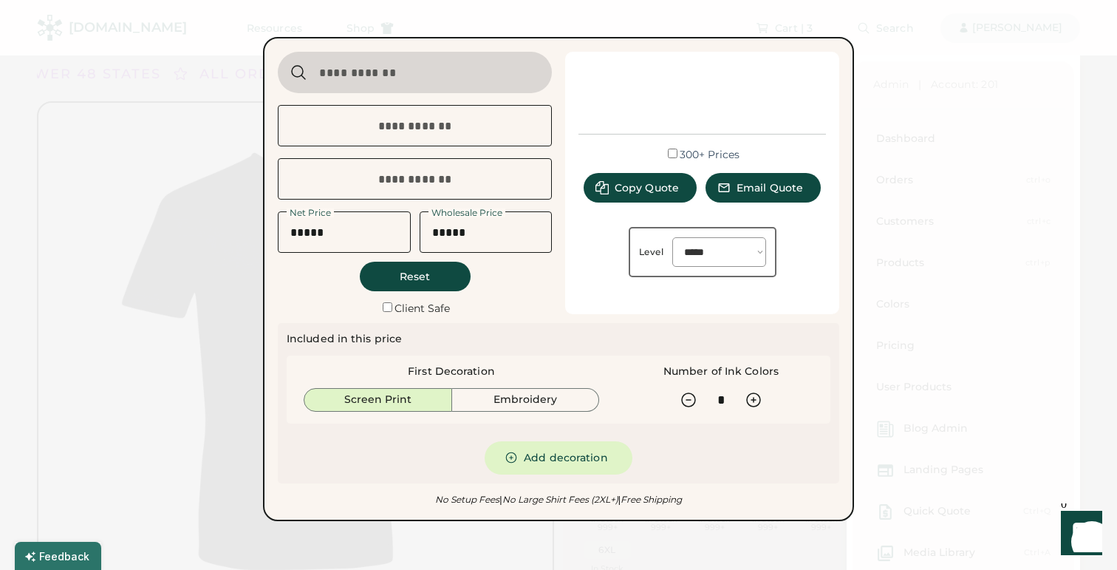
type input "**********"
type input "*****"
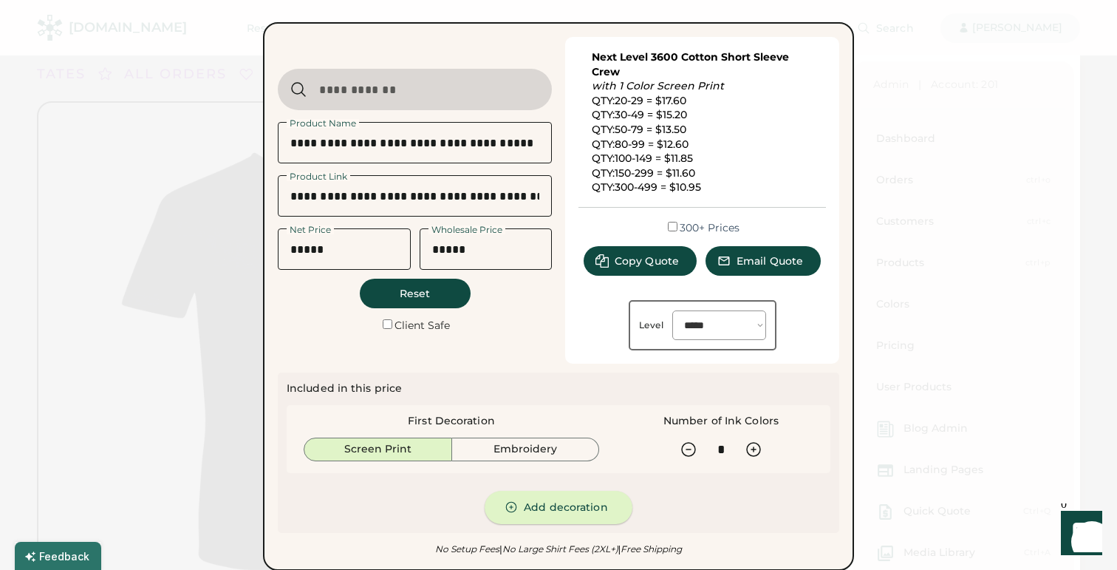
click at [538, 512] on button "Add decoration" at bounding box center [559, 507] width 148 height 33
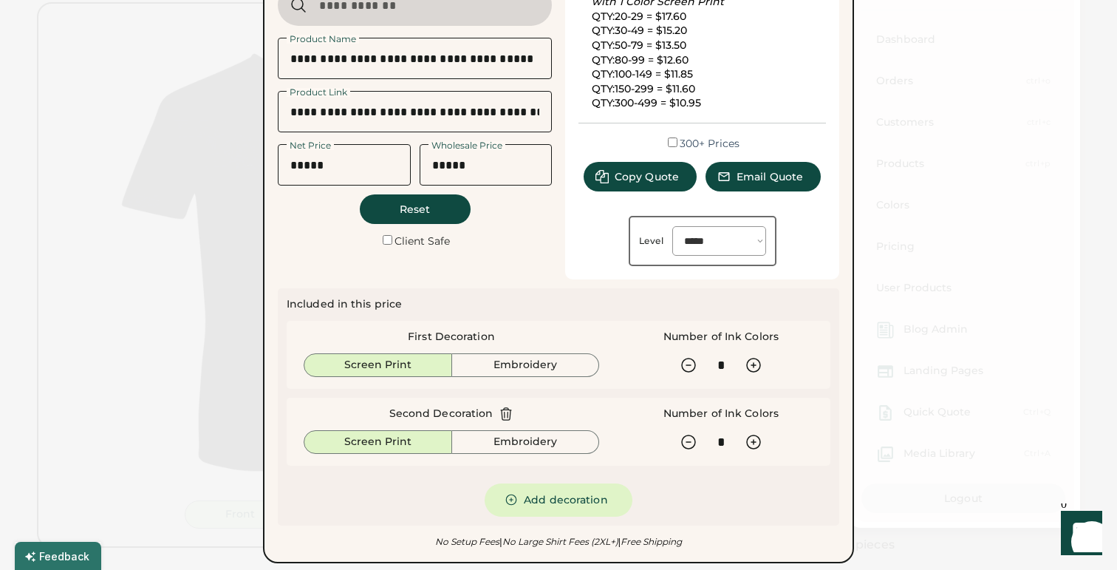
scroll to position [134, 0]
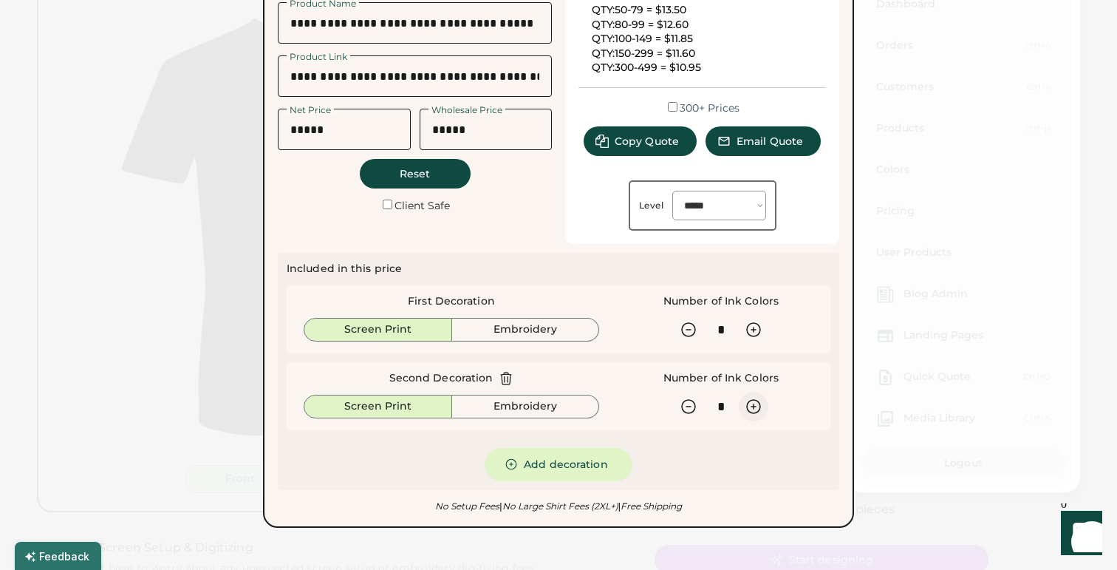
click at [759, 404] on icon at bounding box center [754, 406] width 18 height 18
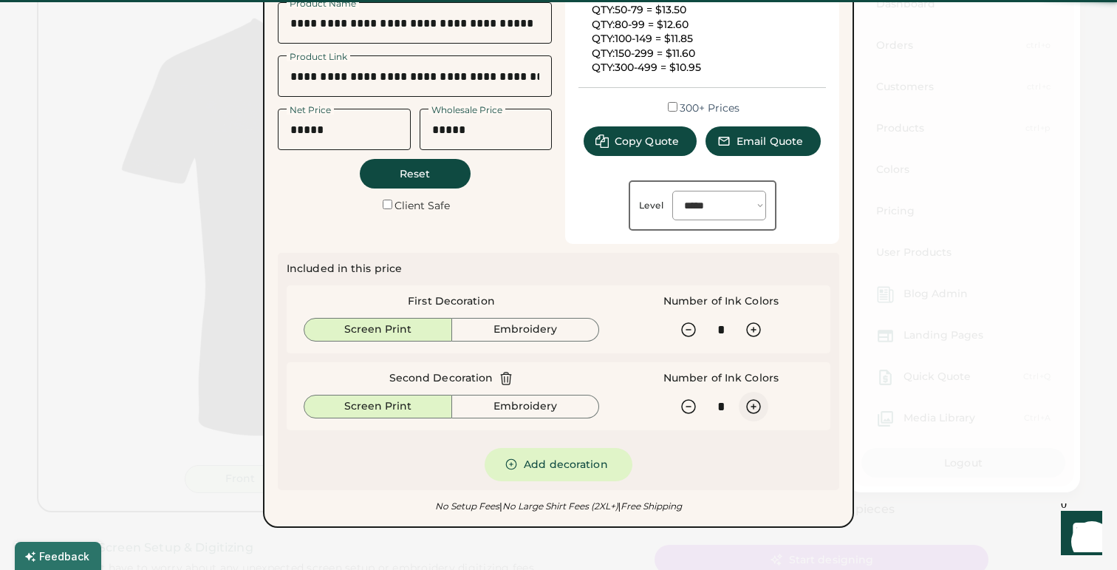
click at [759, 404] on icon at bounding box center [754, 406] width 18 height 18
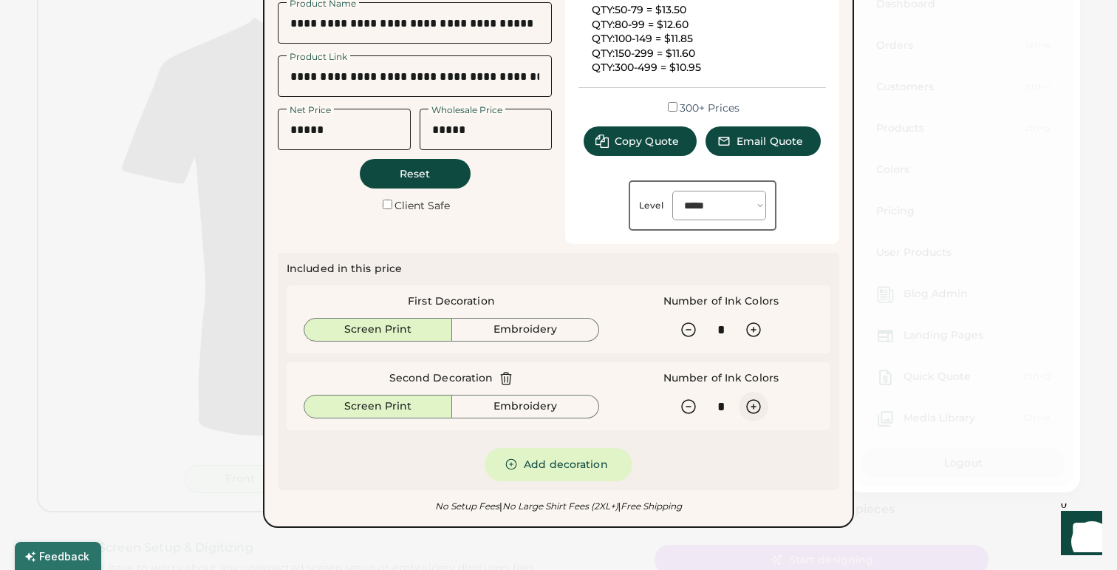
click at [759, 404] on icon at bounding box center [754, 406] width 18 height 18
click at [756, 407] on icon at bounding box center [754, 406] width 18 height 18
click at [756, 408] on icon at bounding box center [754, 406] width 18 height 18
type input "*"
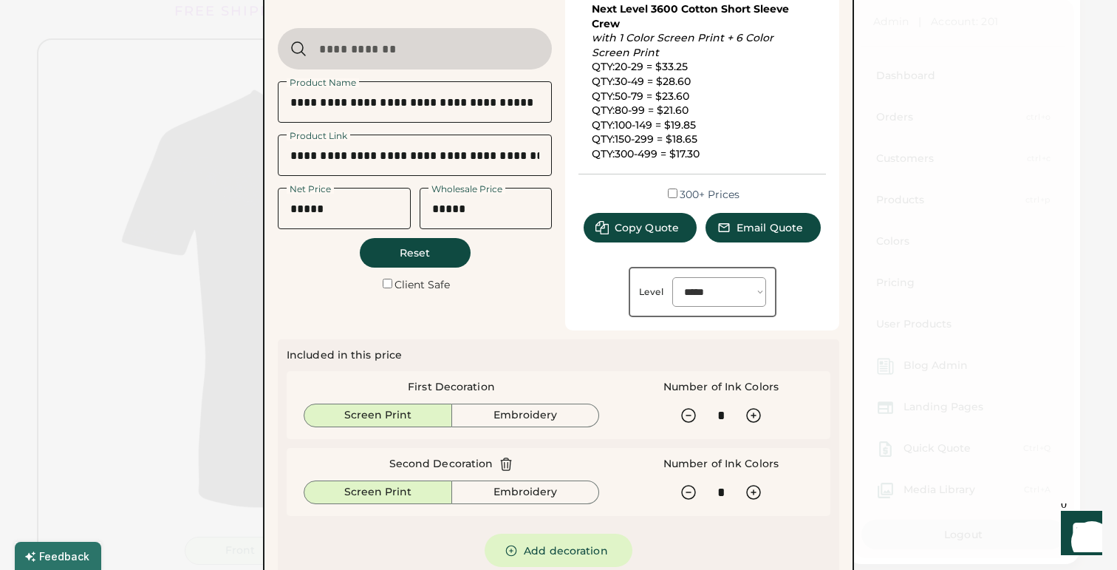
scroll to position [0, 0]
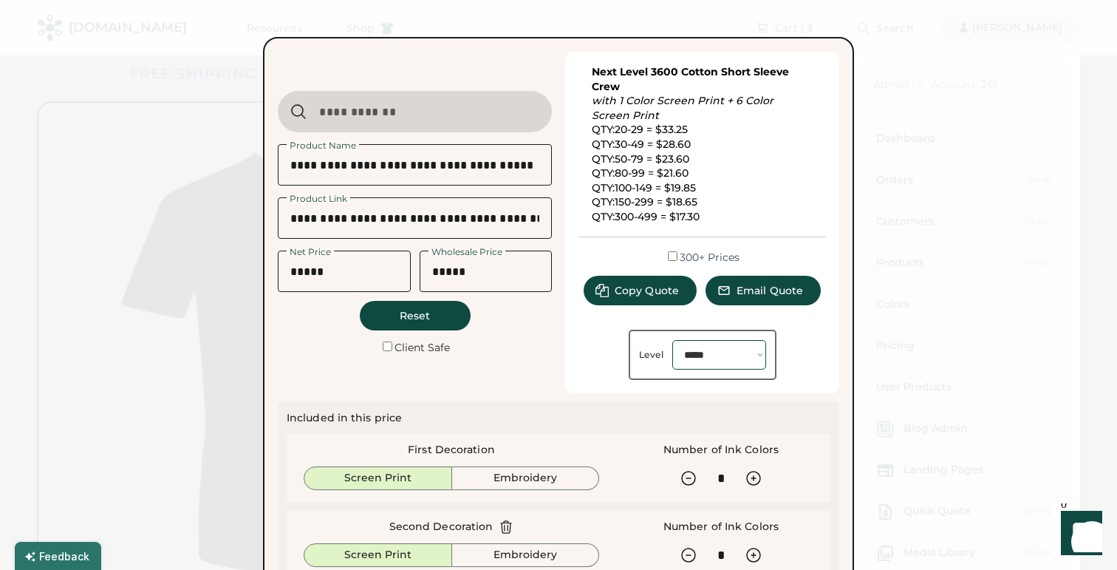
click at [705, 350] on select "**********" at bounding box center [719, 355] width 94 height 30
click at [672, 340] on select "**********" at bounding box center [719, 355] width 94 height 30
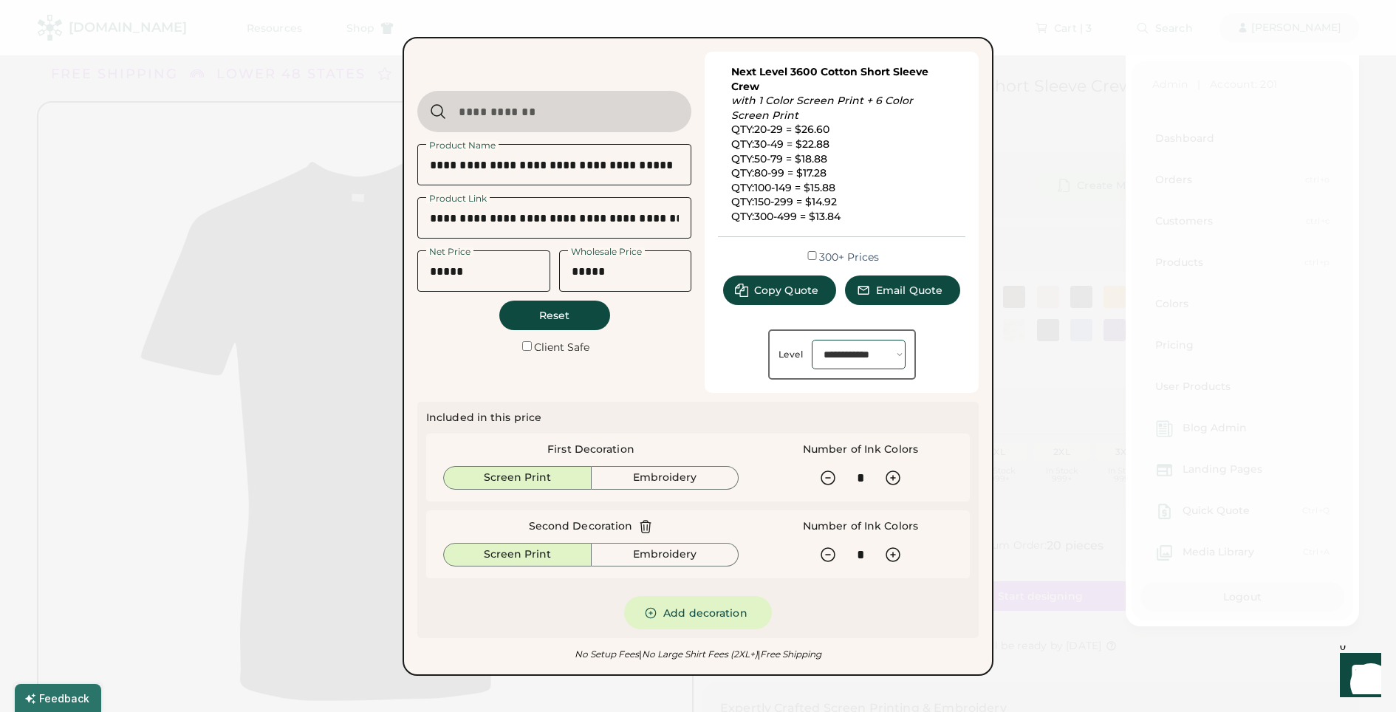
click at [863, 352] on select "**********" at bounding box center [859, 355] width 94 height 30
select select "*******"
click at [812, 340] on select "**********" at bounding box center [859, 355] width 94 height 30
click at [1067, 194] on div at bounding box center [698, 356] width 1396 height 712
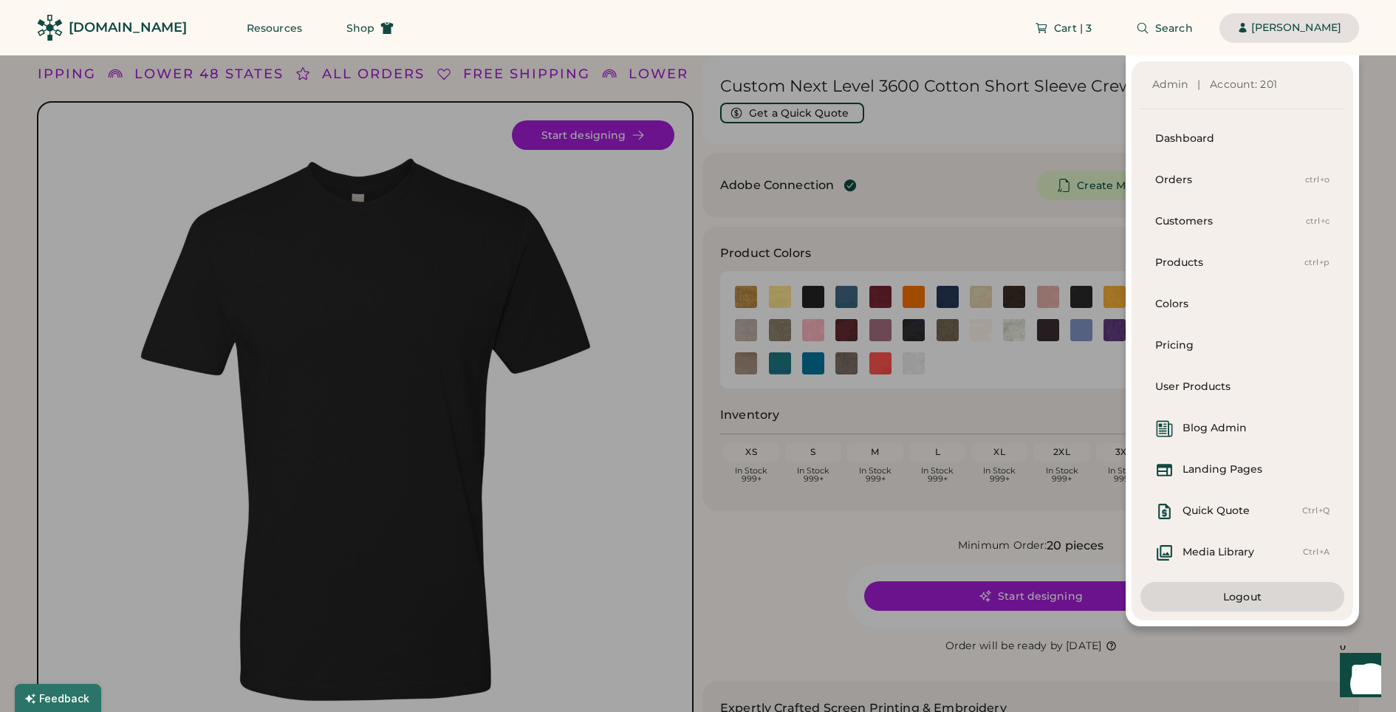
click at [1022, 142] on div "Admin | Account: 201 Dashboard Orders ctrl+o Customers ctrl+c Products ctrl+p C…" at bounding box center [679, 340] width 1359 height 571
click at [973, 157] on div "Admin | Account: 201 Dashboard Orders ctrl+o Customers ctrl+c Products ctrl+p C…" at bounding box center [679, 340] width 1359 height 571
click at [974, 211] on div "Admin | Account: 201 Dashboard Orders ctrl+o Customers ctrl+c Products ctrl+p C…" at bounding box center [679, 340] width 1359 height 571
